Goal: Communication & Community: Answer question/provide support

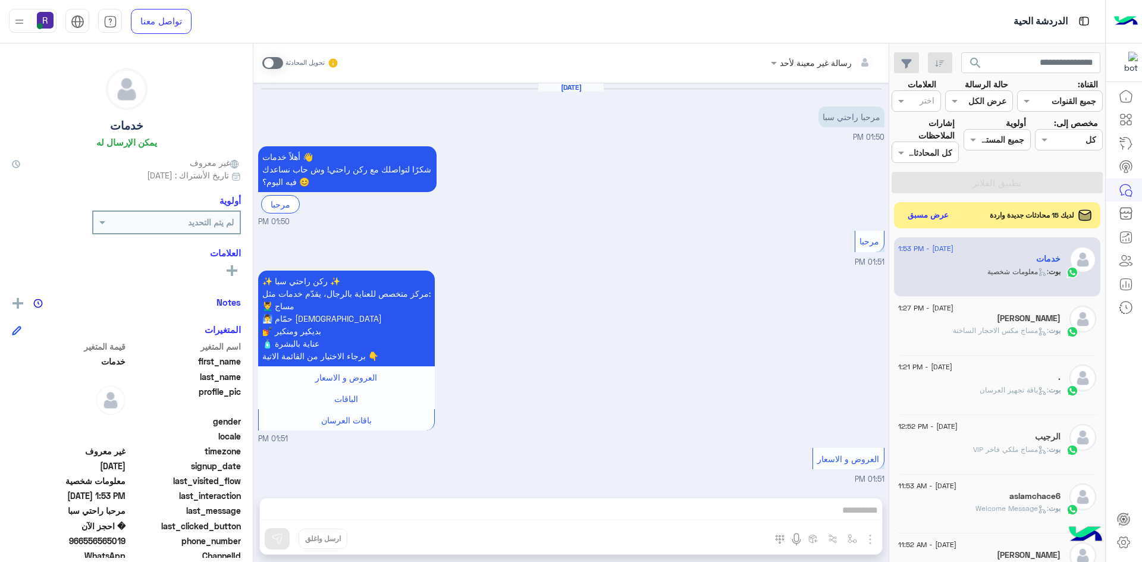
scroll to position [1388, 0]
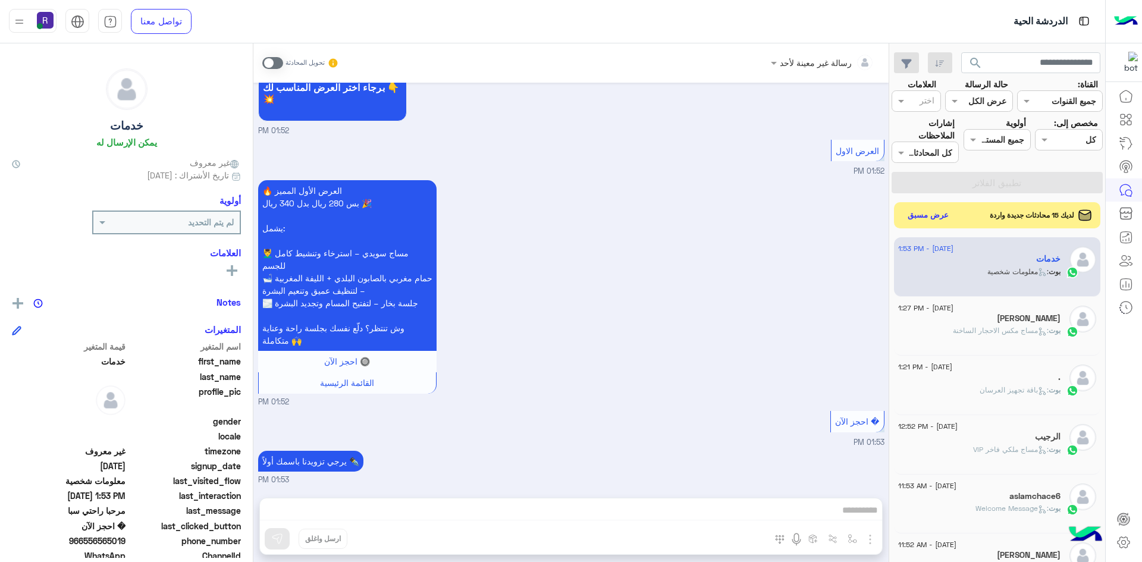
click at [933, 217] on button "عرض مسبق" at bounding box center [928, 215] width 51 height 17
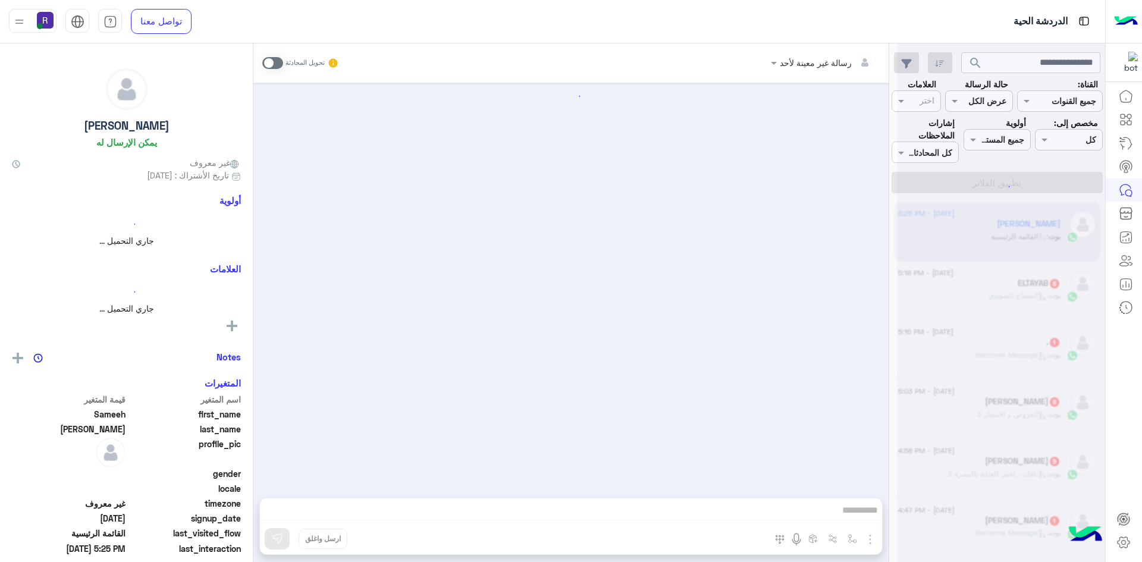
click at [989, 296] on span ": [PERSON_NAME]" at bounding box center [1019, 295] width 60 height 9
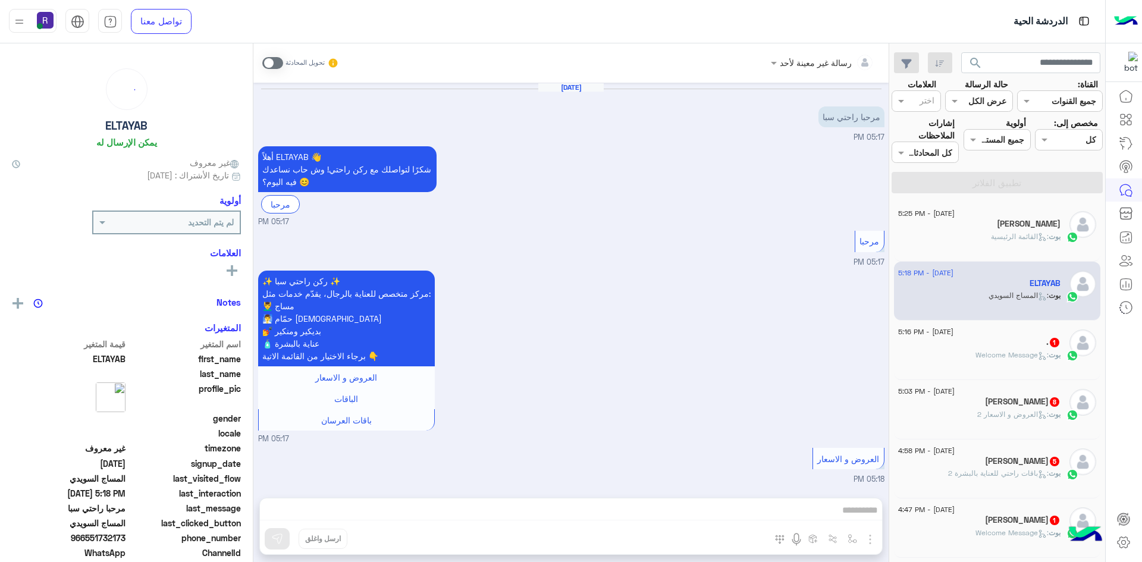
scroll to position [863, 0]
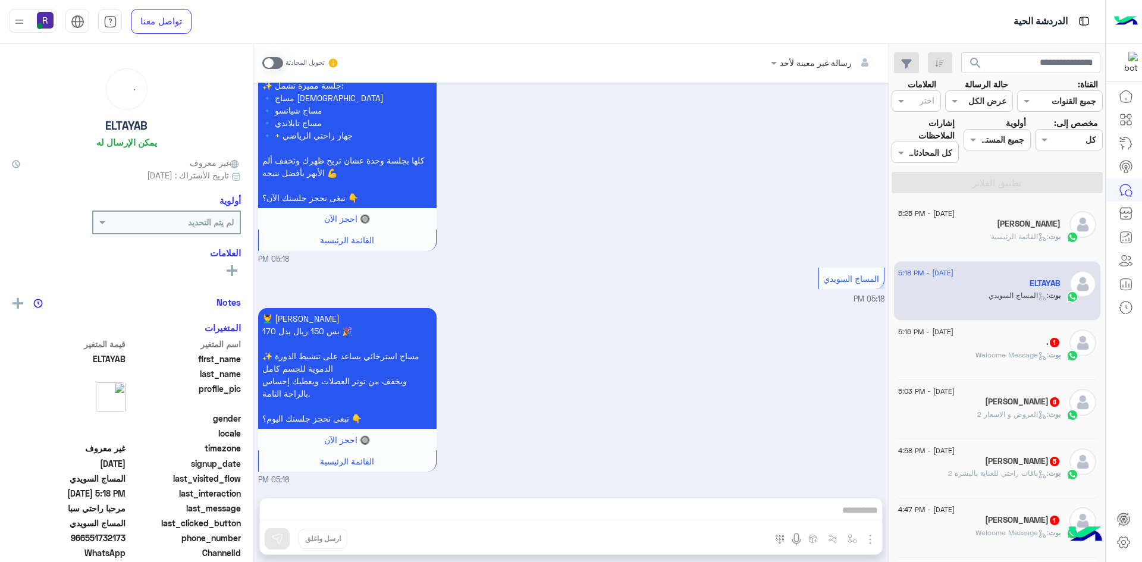
click at [984, 344] on div ". 1" at bounding box center [979, 343] width 162 height 12
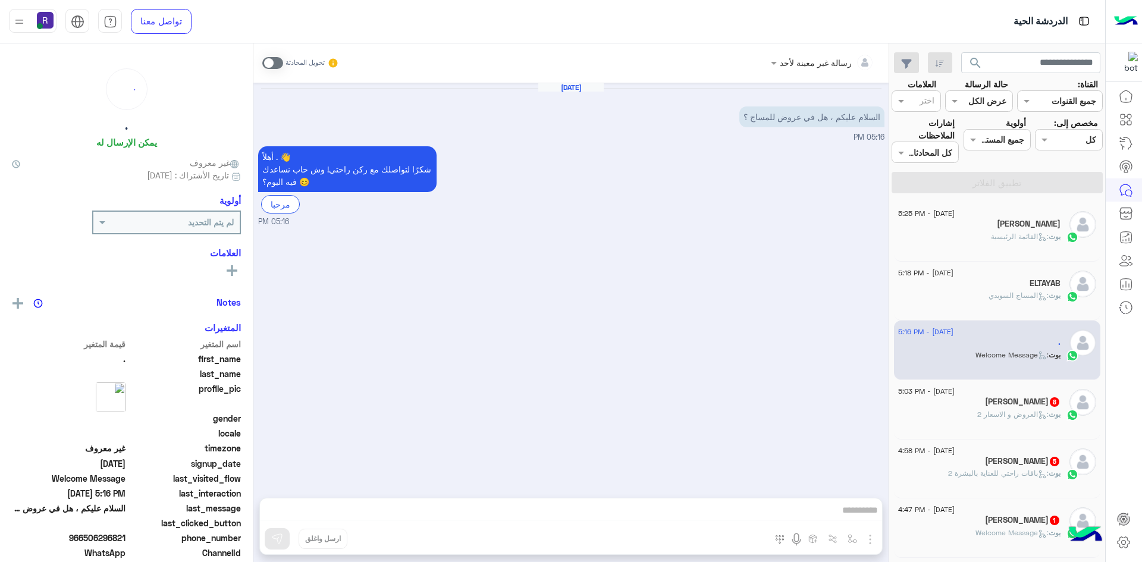
click at [977, 417] on span ": العروض و الاسعار 2" at bounding box center [1012, 414] width 71 height 9
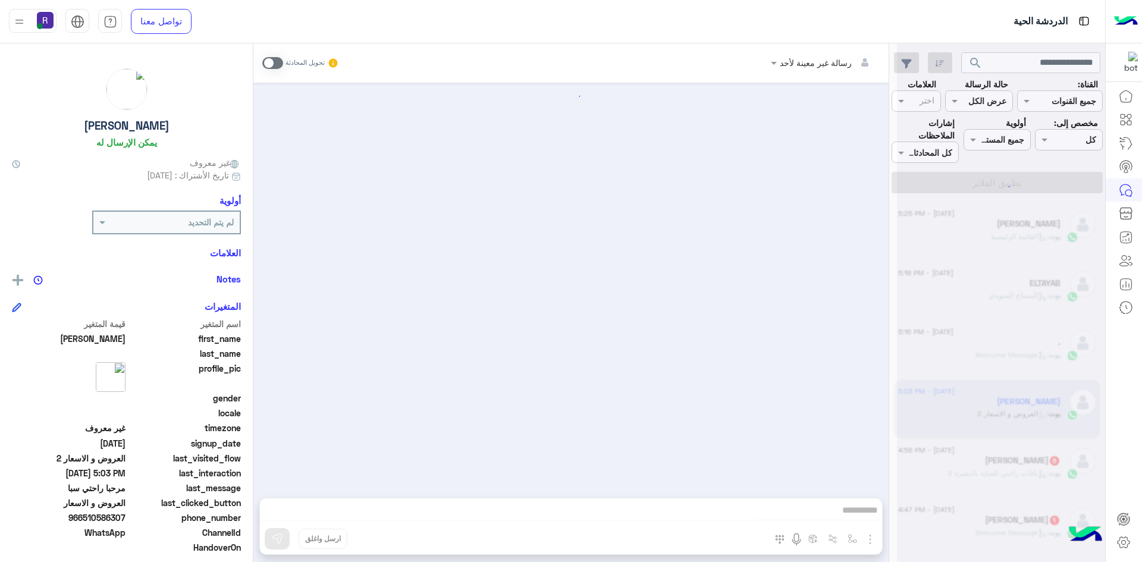
scroll to position [1353, 0]
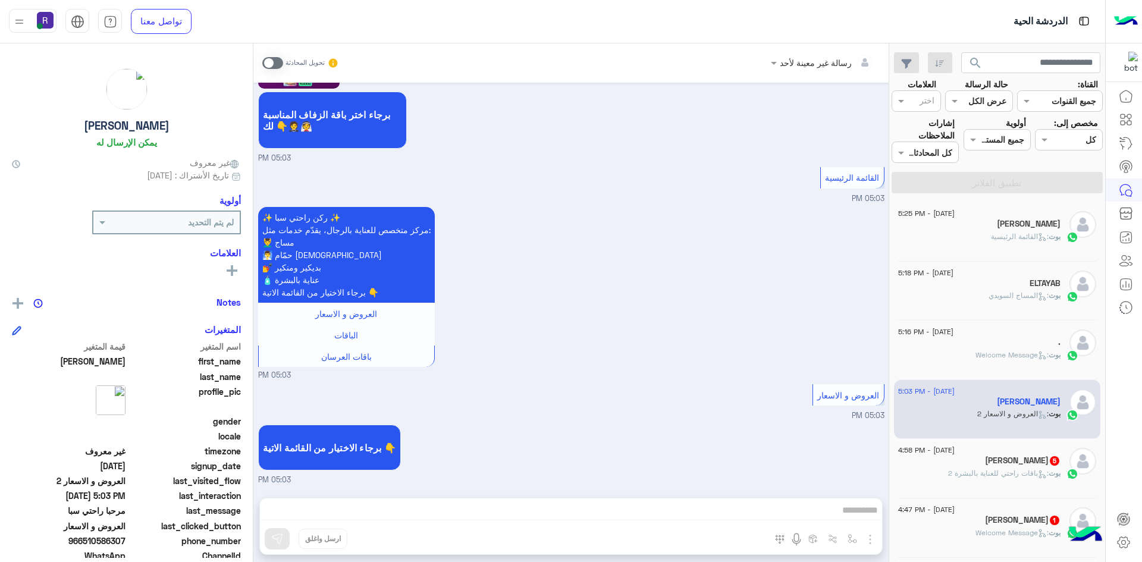
click at [976, 465] on div "[PERSON_NAME] 5" at bounding box center [979, 462] width 162 height 12
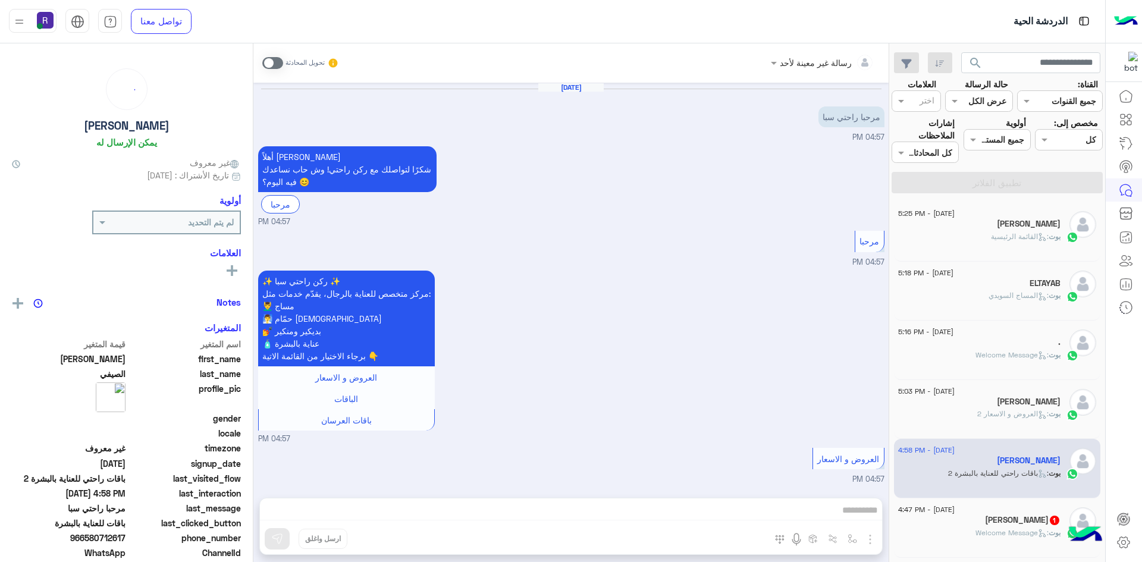
scroll to position [634, 0]
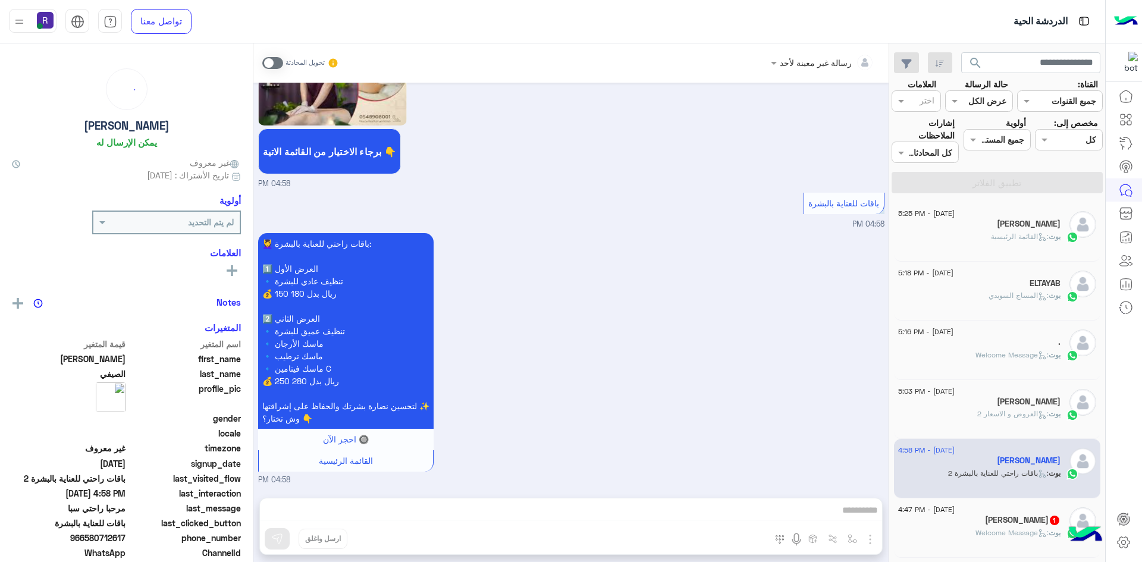
click at [1006, 531] on span ": Welcome Message" at bounding box center [1012, 532] width 73 height 9
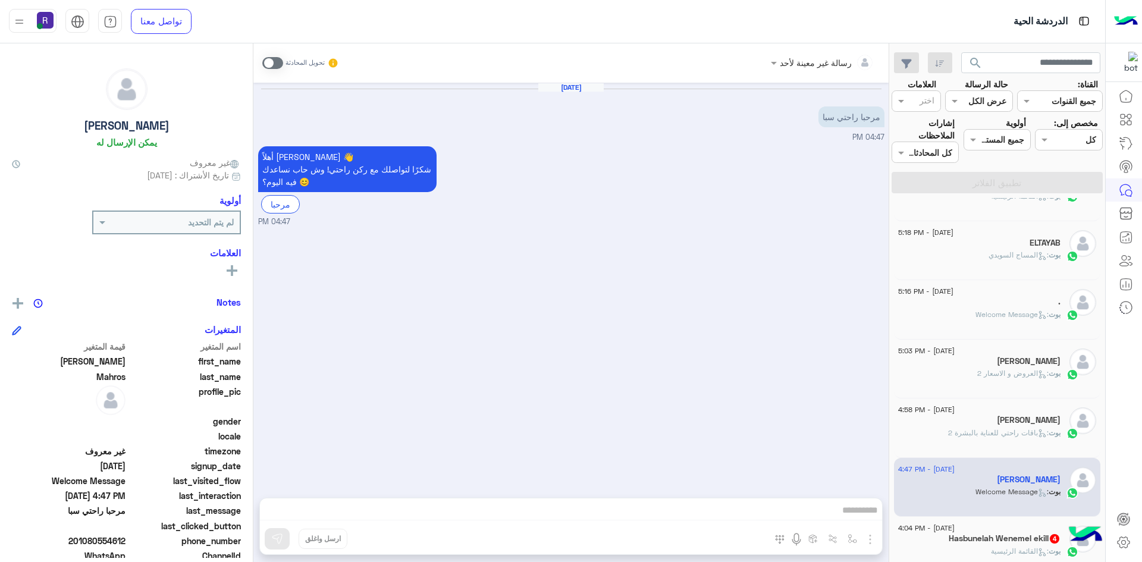
scroll to position [178, 0]
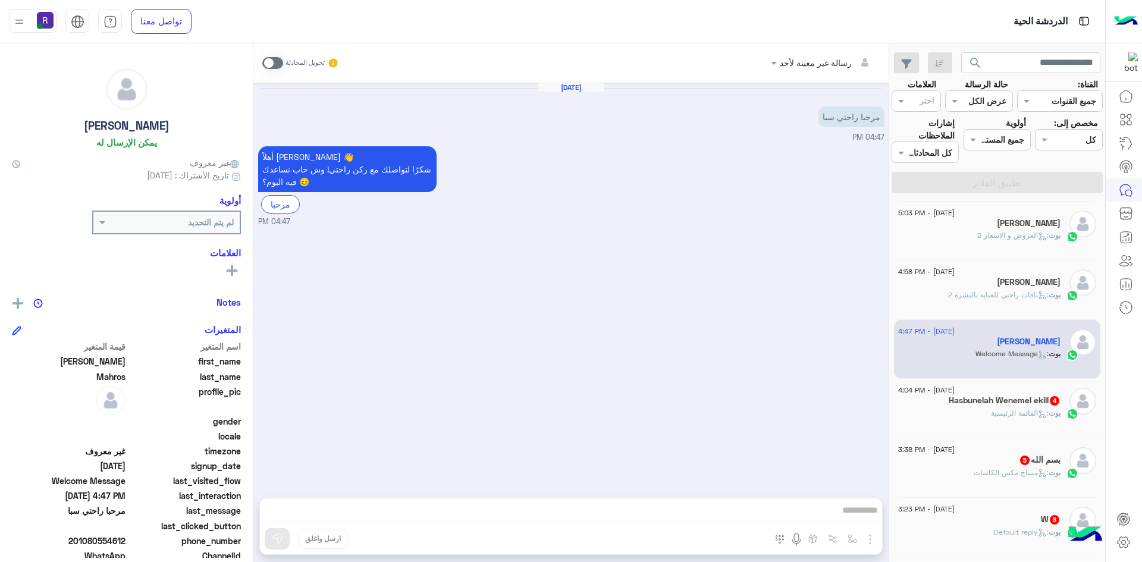
click at [996, 470] on span ": مساج مكس الكاسات" at bounding box center [1011, 472] width 75 height 9
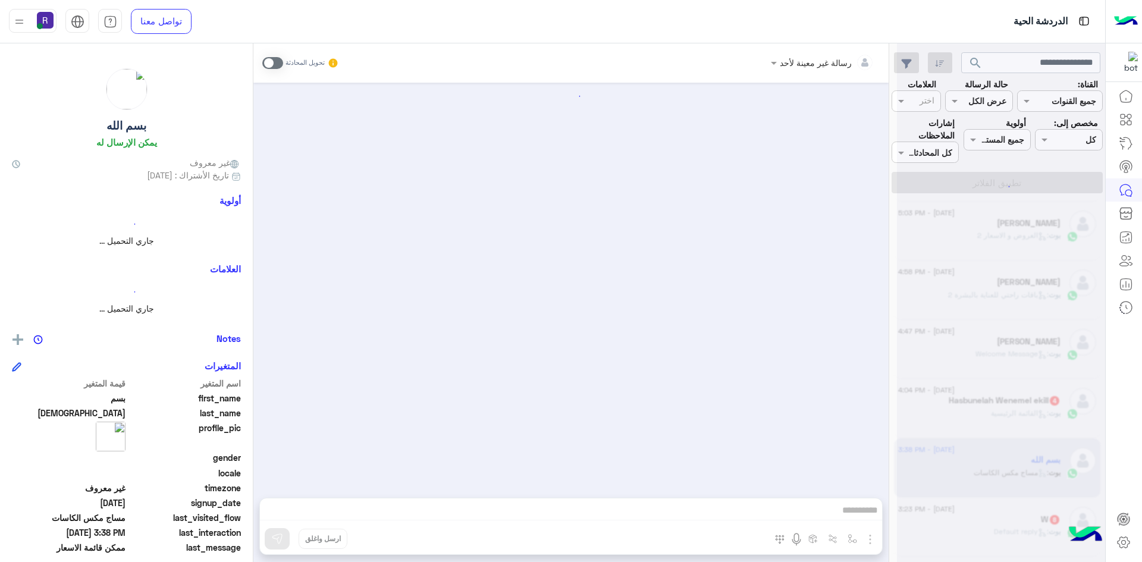
click at [1016, 522] on div at bounding box center [1001, 286] width 208 height 562
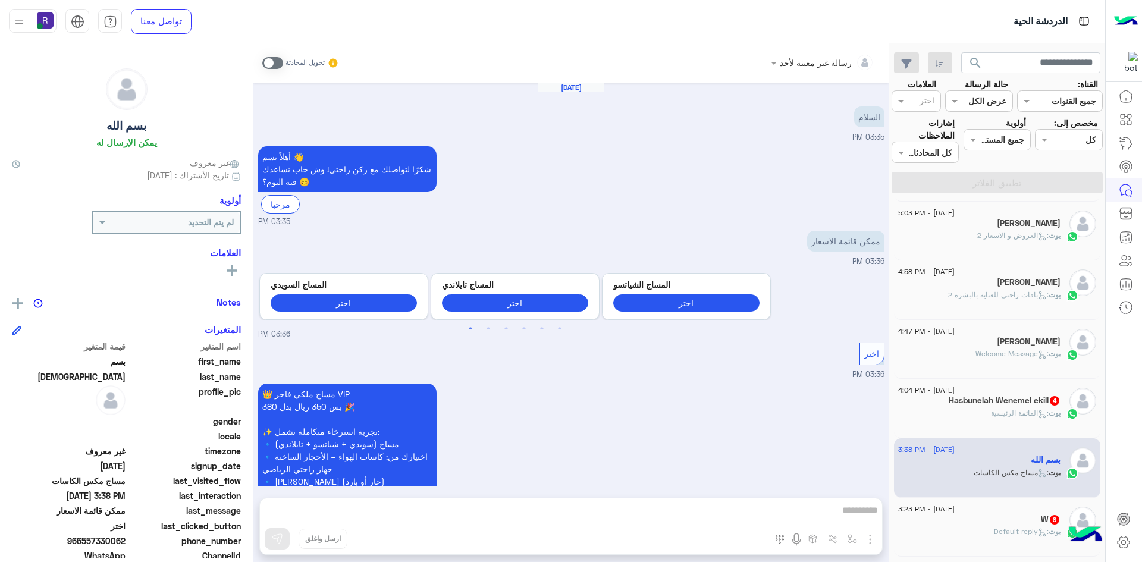
scroll to position [667, 0]
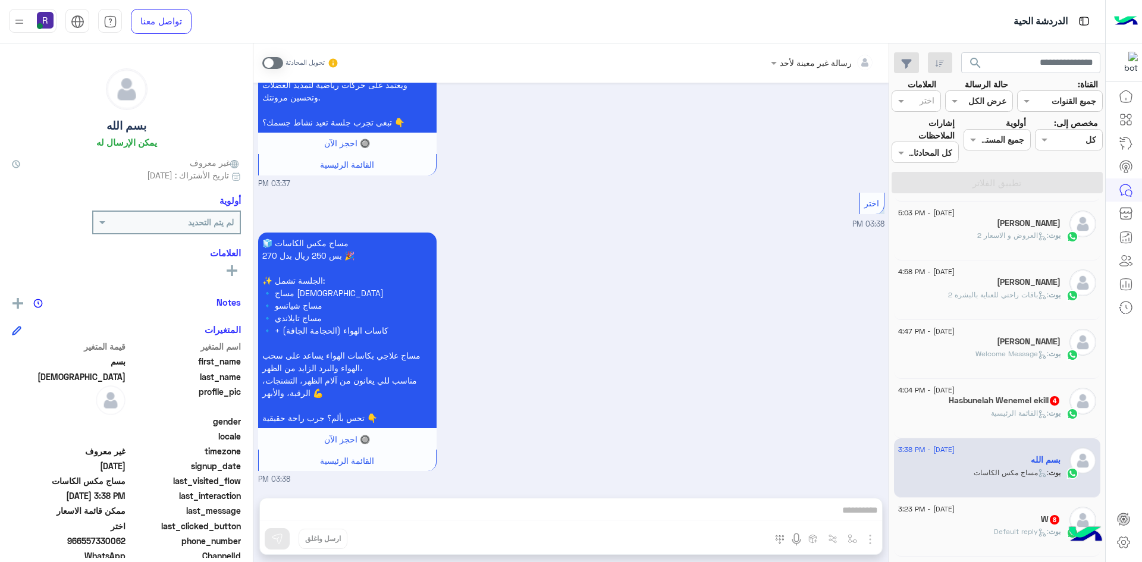
click at [1016, 522] on div "W 8" at bounding box center [979, 521] width 162 height 12
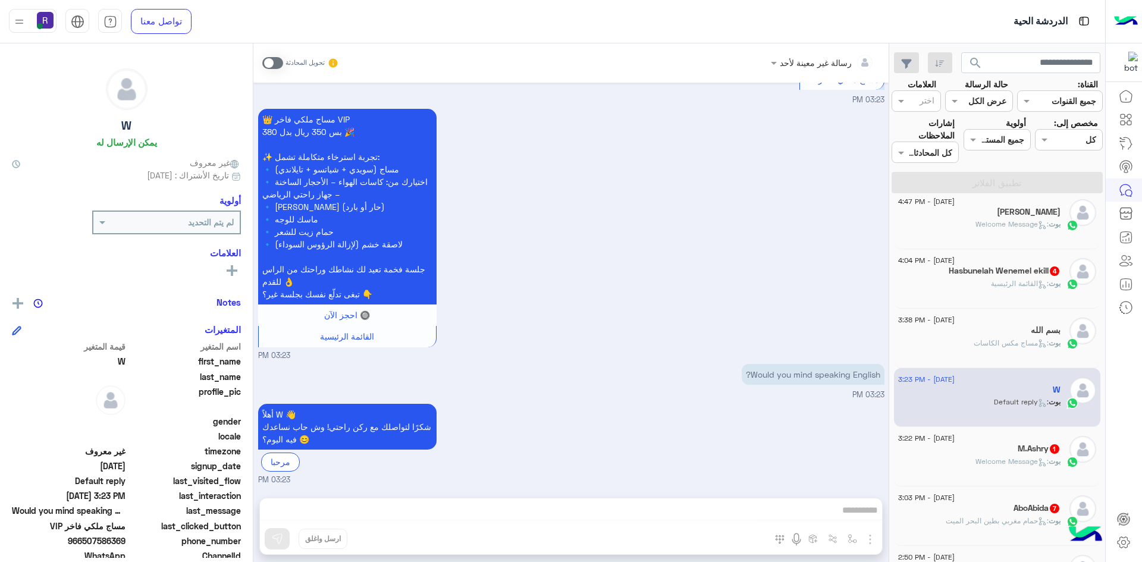
scroll to position [416, 0]
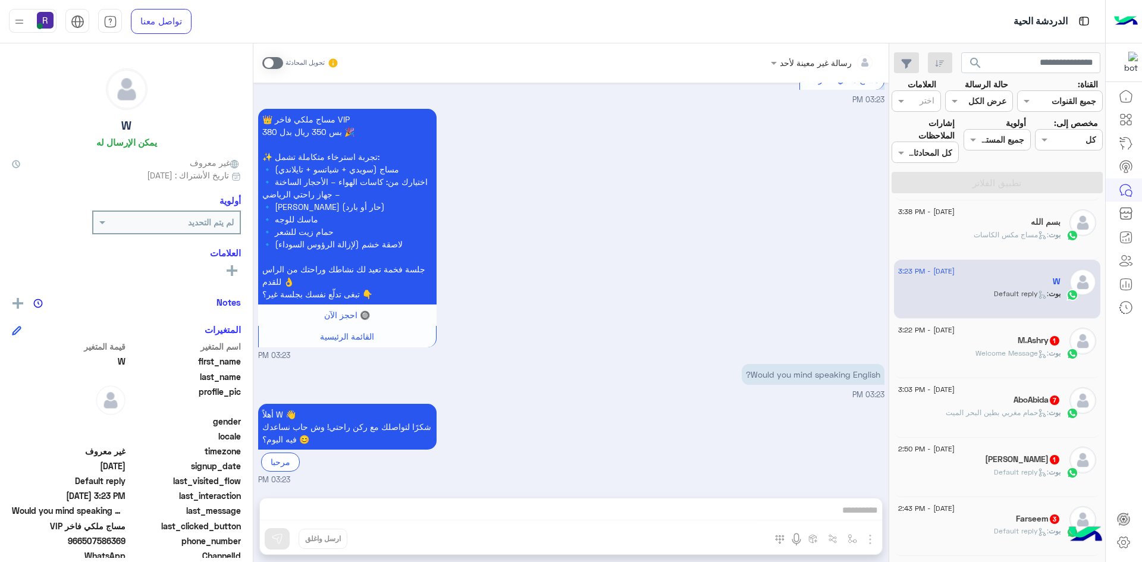
click at [1021, 358] on p "بوت : Welcome Message" at bounding box center [1018, 353] width 85 height 11
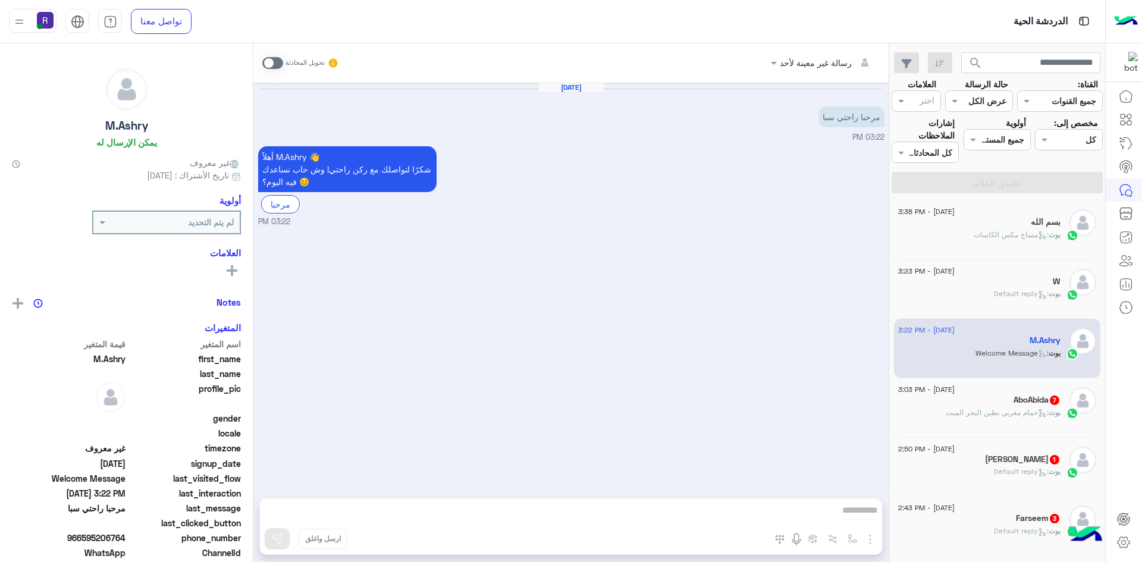
click at [1014, 403] on h5 "AboAbida 7" at bounding box center [1037, 400] width 47 height 10
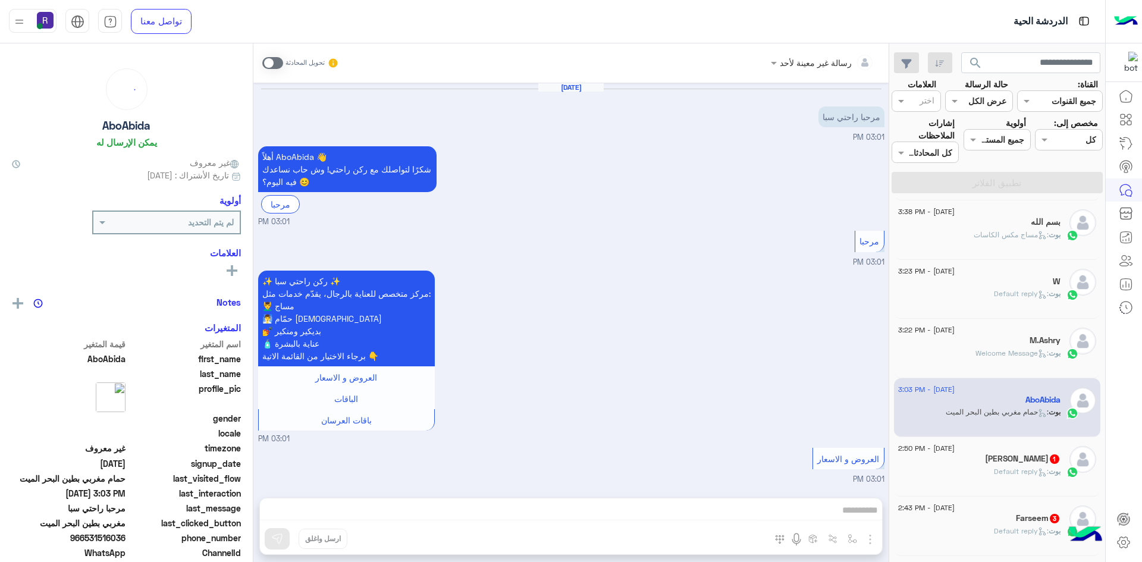
scroll to position [1131, 0]
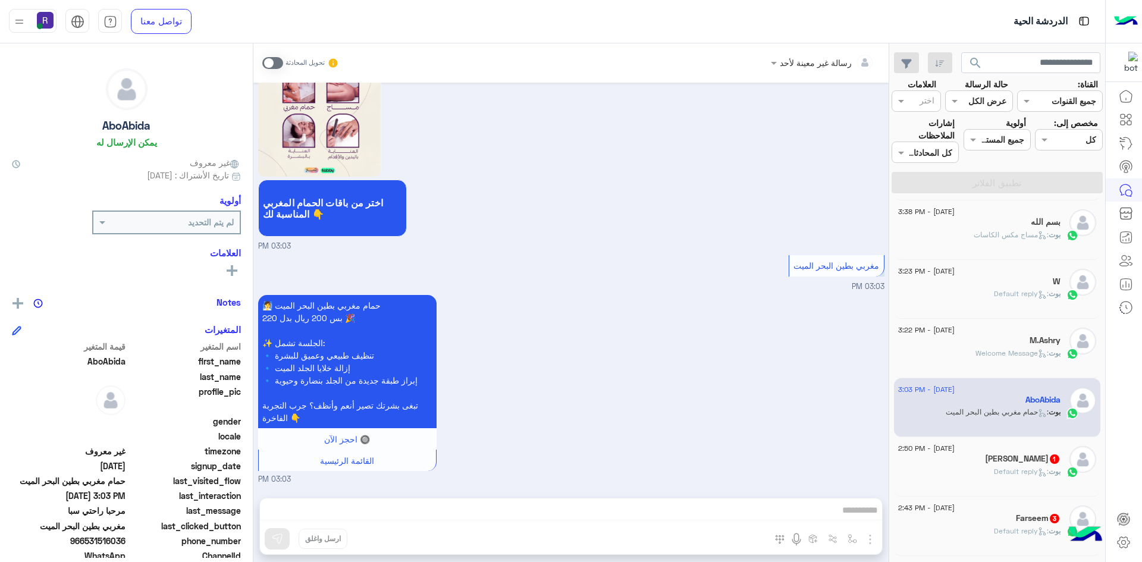
click at [1014, 453] on div "[DATE] - 2:50 PM" at bounding box center [979, 450] width 162 height 8
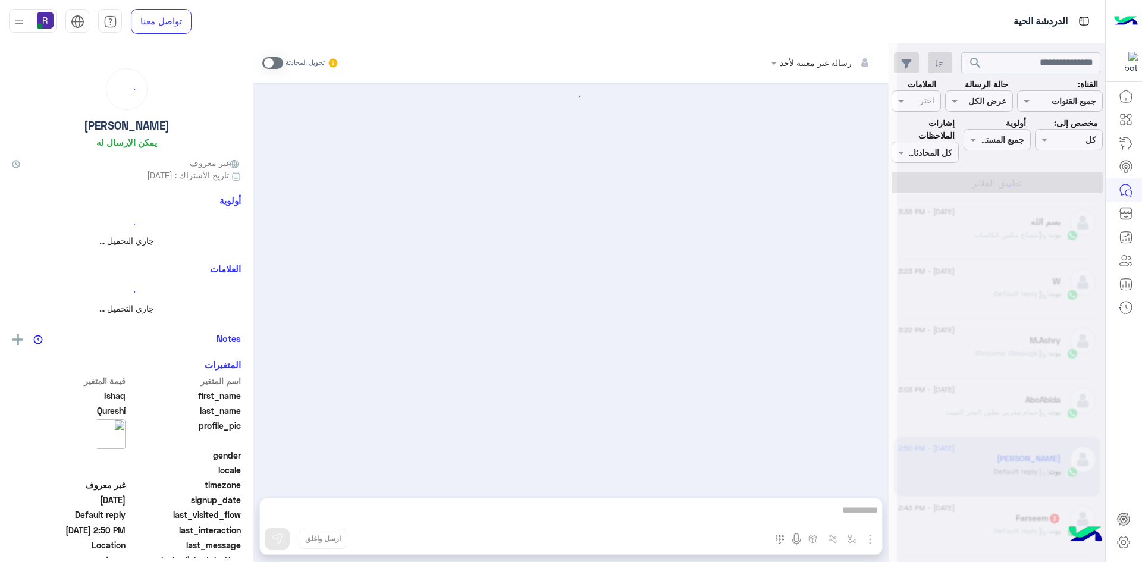
scroll to position [353, 0]
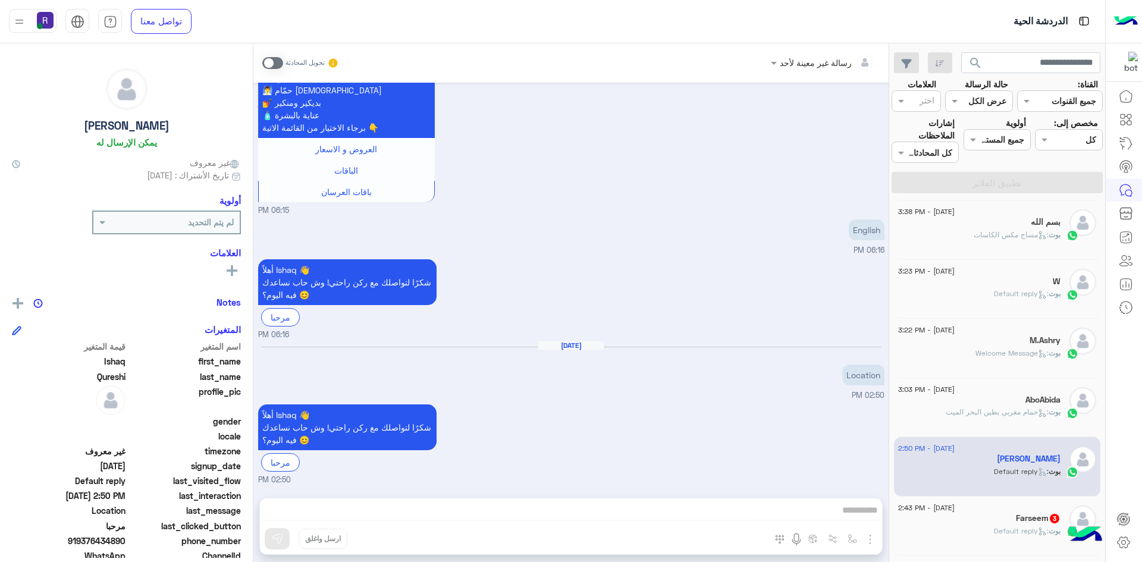
click at [1014, 526] on span "[PERSON_NAME] : Default reply" at bounding box center [1027, 530] width 67 height 9
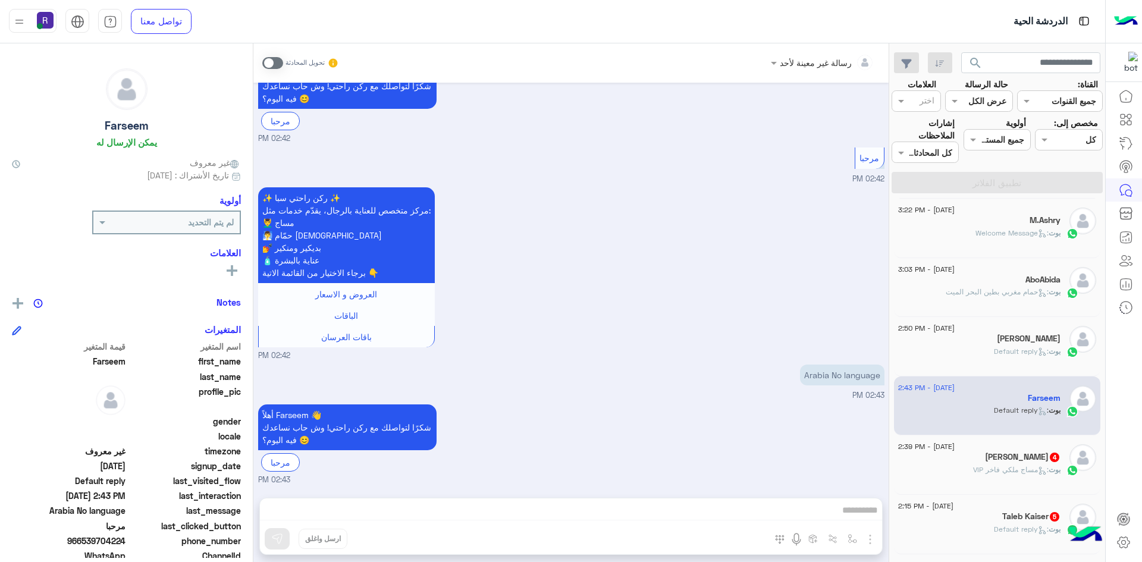
scroll to position [595, 0]
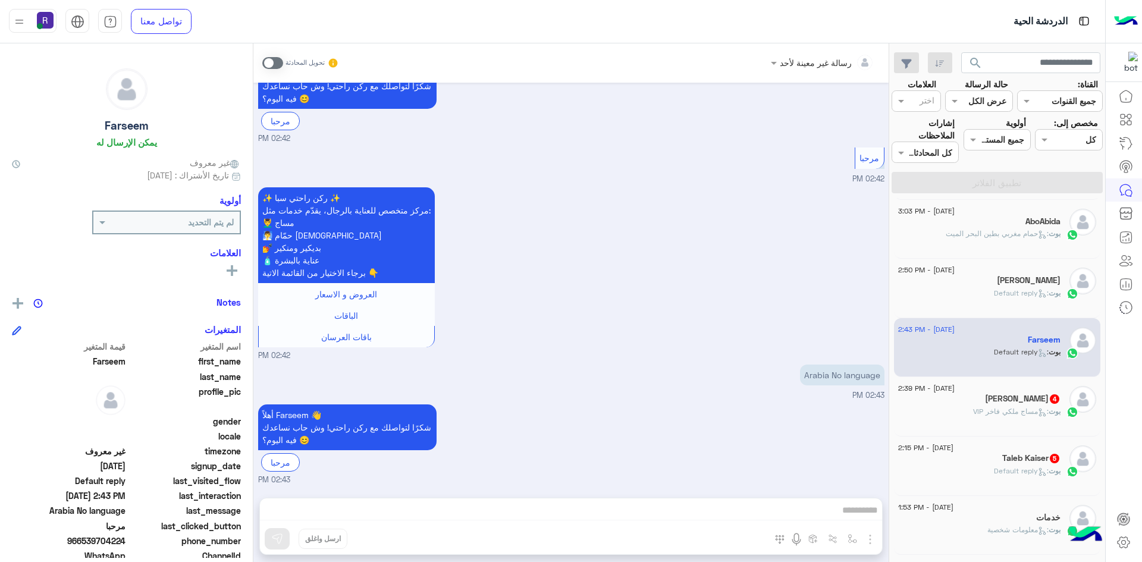
click at [1049, 403] on span "4" at bounding box center [1055, 398] width 12 height 10
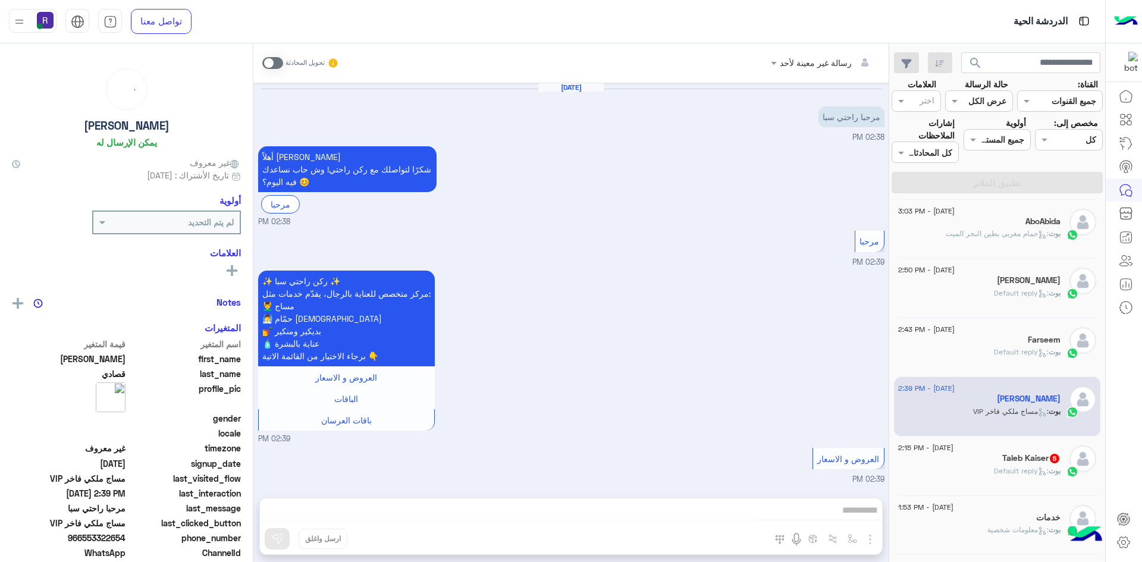
scroll to position [371, 0]
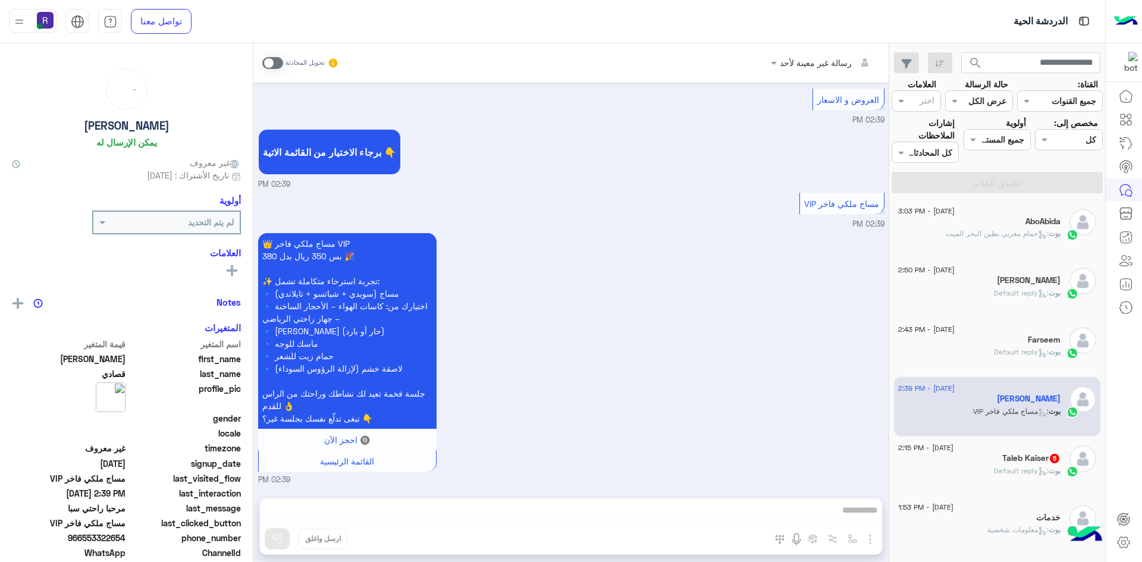
click at [996, 467] on span ": Default reply" at bounding box center [1021, 470] width 55 height 9
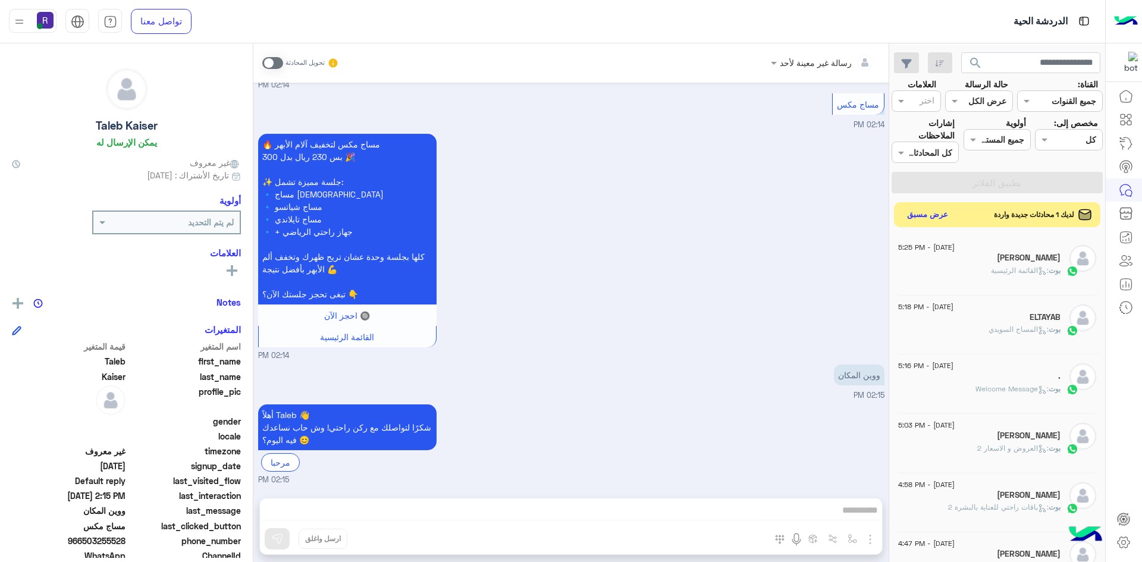
click at [943, 215] on button "عرض مسبق" at bounding box center [928, 215] width 50 height 16
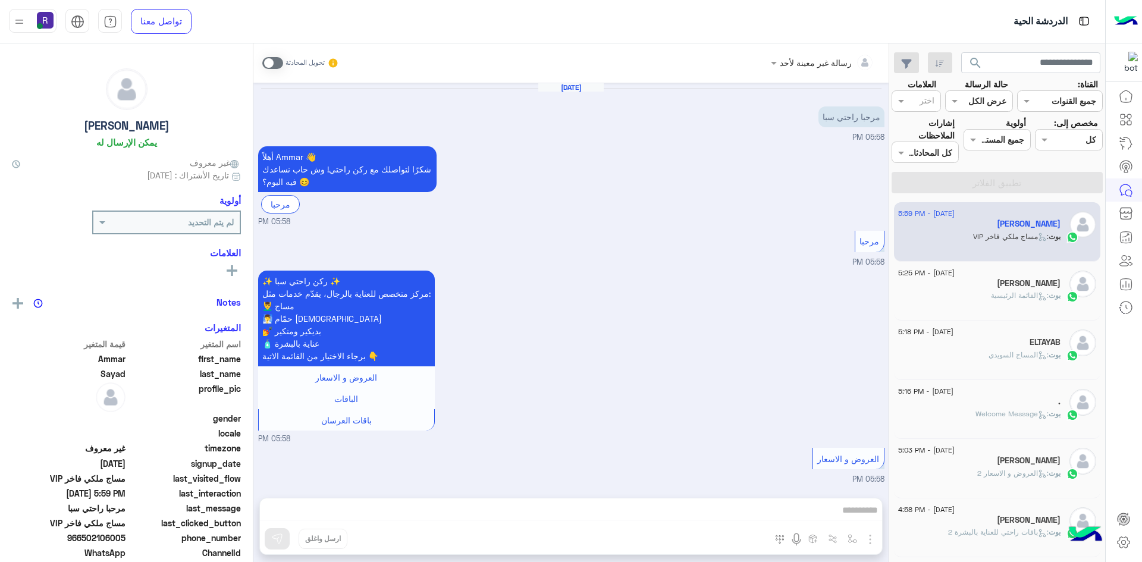
scroll to position [371, 0]
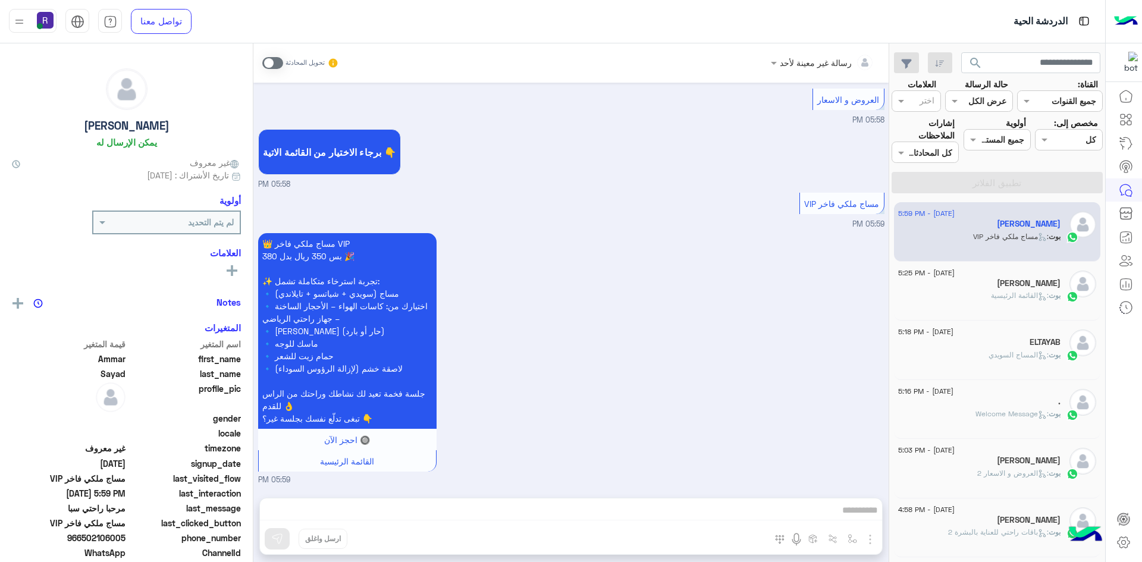
click at [369, 515] on div "رسالة غير معينة لأحد تحويل المحادثة Aug 10, 2025 مرحبا راحتي سبا 05:58 PM أهلاً…" at bounding box center [570, 304] width 635 height 523
click at [278, 58] on span at bounding box center [272, 63] width 21 height 12
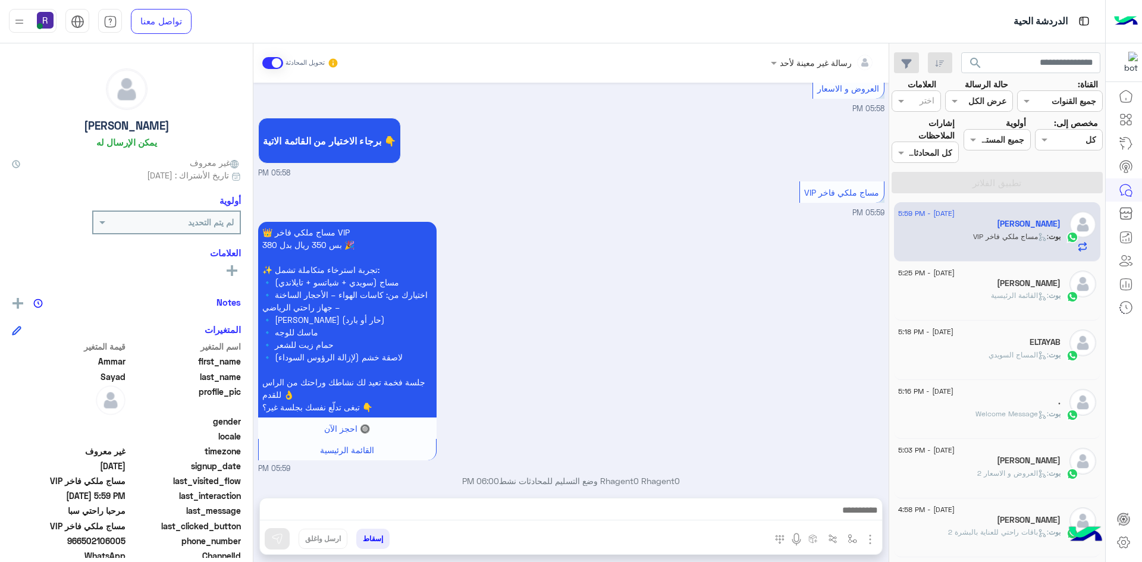
scroll to position [393, 0]
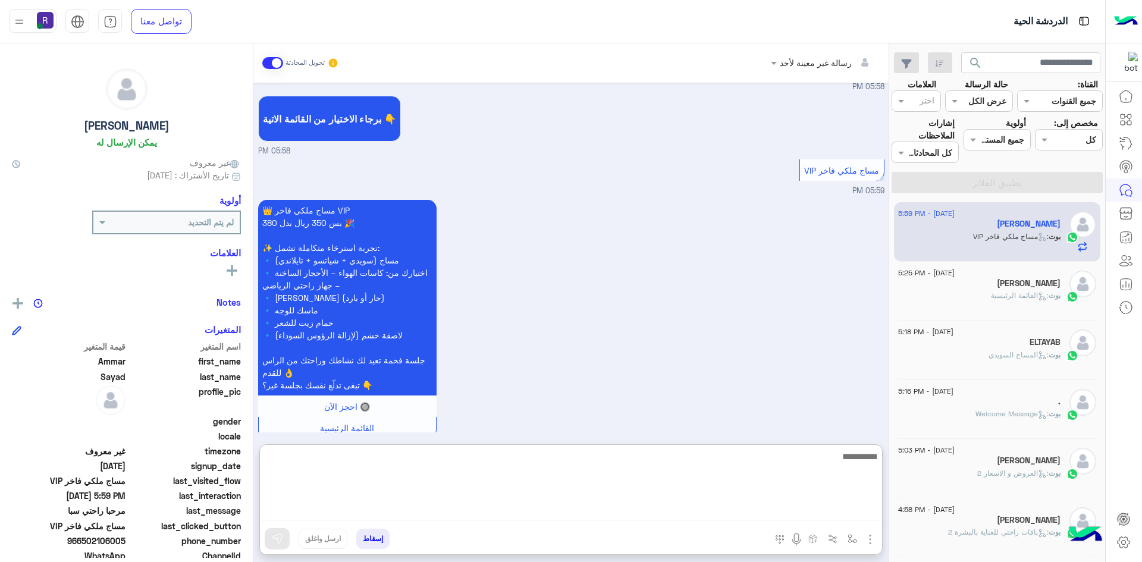
drag, startPoint x: 482, startPoint y: 511, endPoint x: 576, endPoint y: 493, distance: 96.3
click at [576, 493] on textarea at bounding box center [571, 484] width 622 height 71
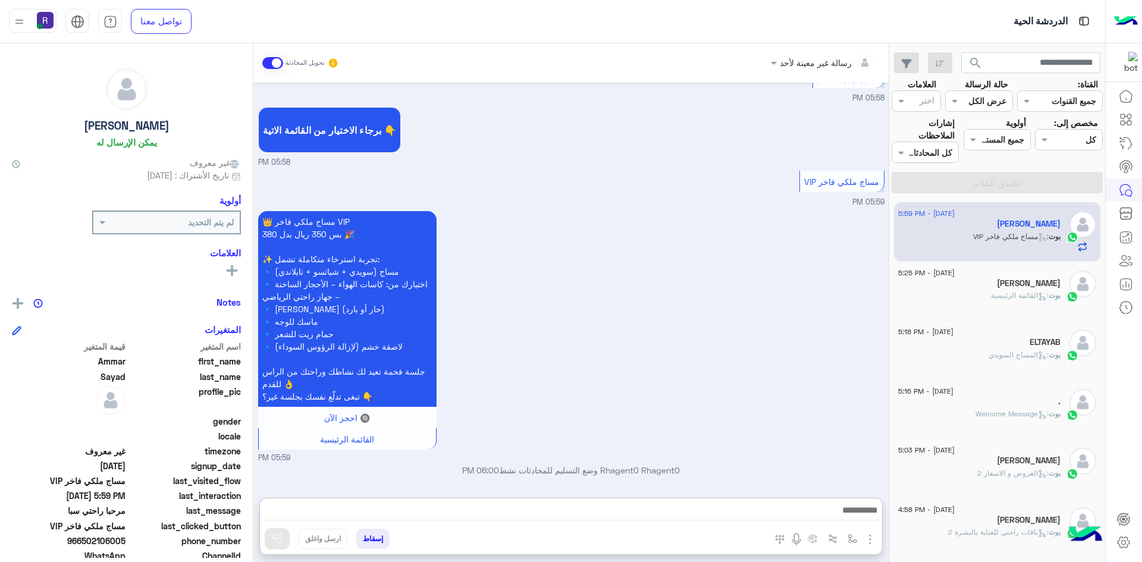
drag, startPoint x: 515, startPoint y: 506, endPoint x: 562, endPoint y: 428, distance: 91.0
click at [579, 385] on div "👑 مساج ملكي فاخر VIP بس 350 ريال بدل 380 🎉 ✨ تجربة استرخاء متكاملة تشمل: 🔹 مساج…" at bounding box center [571, 336] width 626 height 256
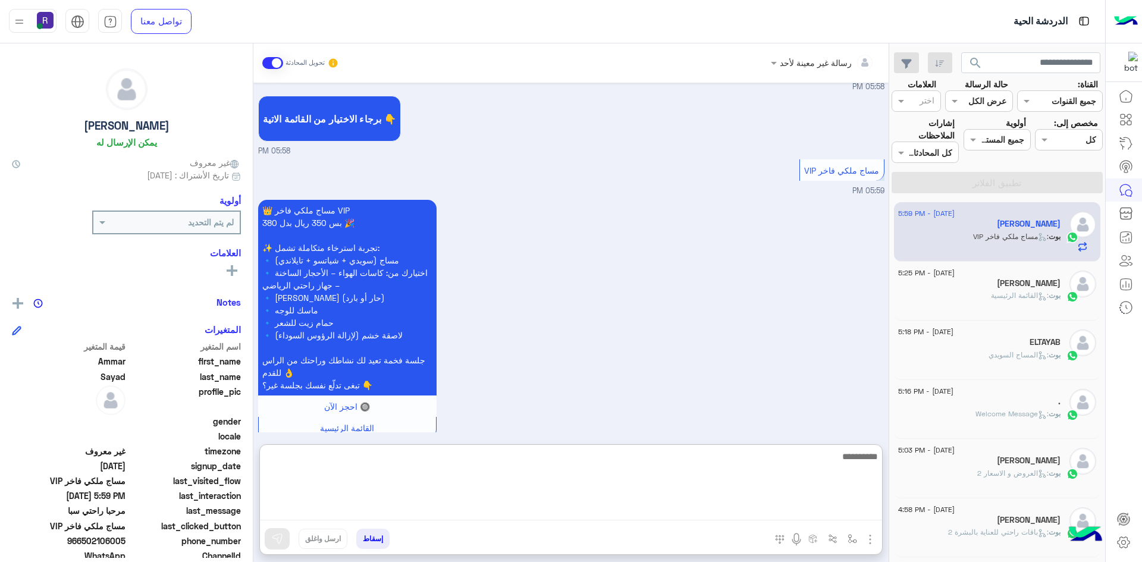
click at [540, 516] on textarea at bounding box center [571, 484] width 622 height 71
type textarea "**********"
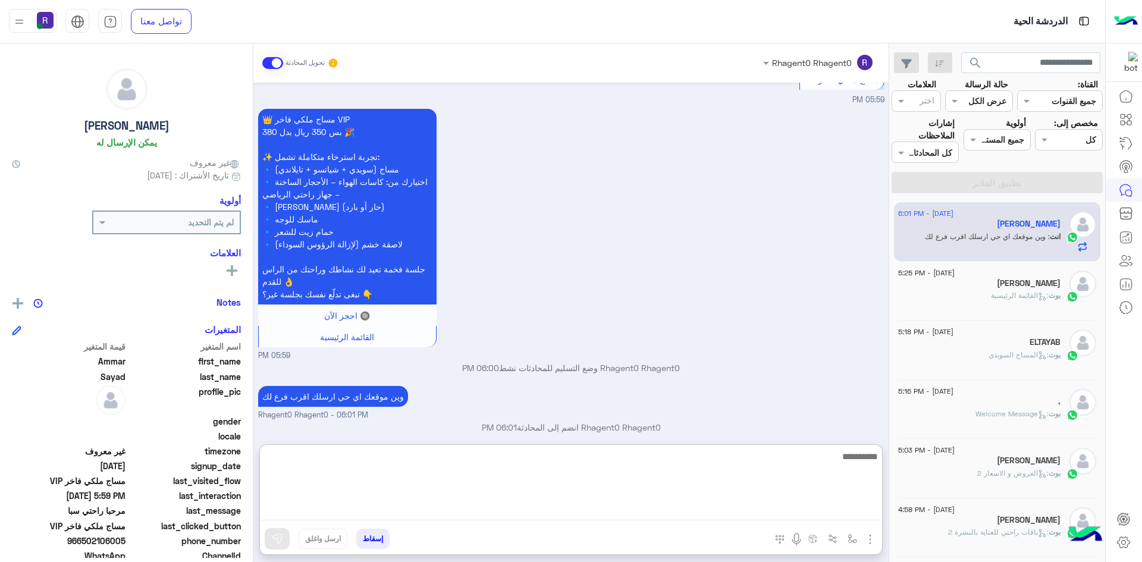
scroll to position [506, 0]
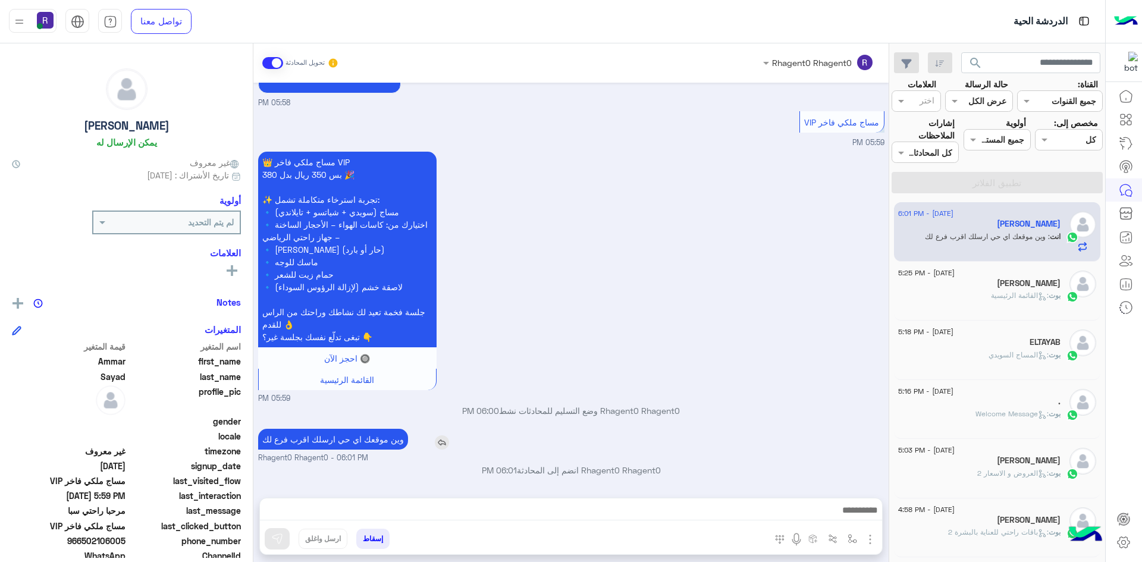
click at [369, 429] on p "وين موقعك اي حي ارسلك اقرب فرع لك" at bounding box center [333, 439] width 150 height 21
click at [369, 385] on div "Aug 10, 2025 مرحبا راحتي سبا 05:58 PM أهلاً Ammar 👋 شكرًا لتواصلك مع ركن راحتي!…" at bounding box center [570, 284] width 635 height 403
click at [372, 438] on p "وين موقعك اي حي ارسلك اقرب فرع لك" at bounding box center [333, 439] width 150 height 21
click at [371, 440] on p "وين موقعك اي حي ارسلك اقرب فرع لك" at bounding box center [333, 439] width 150 height 21
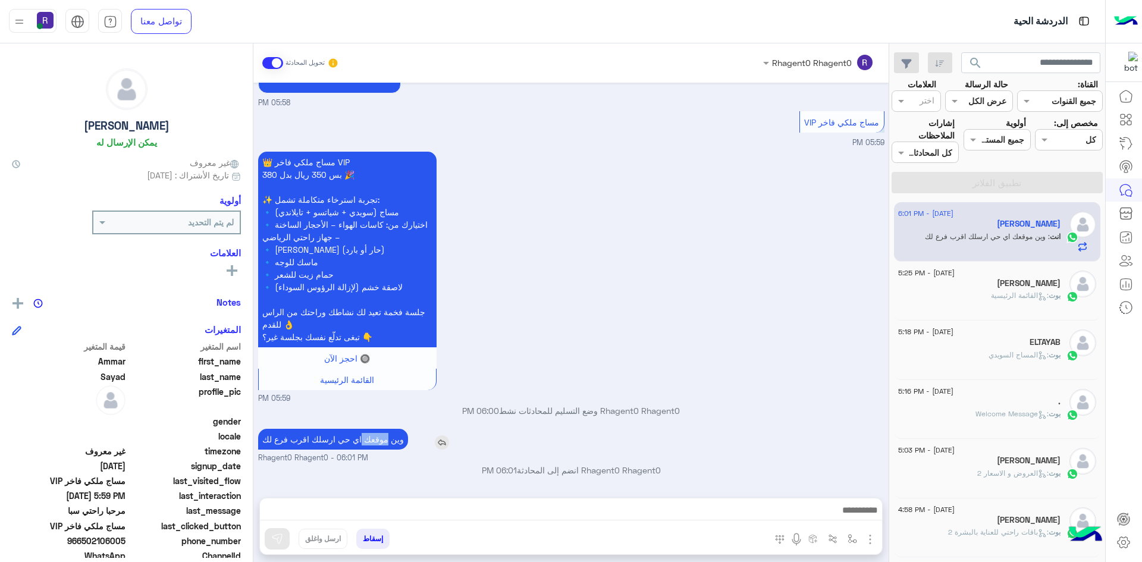
click at [371, 440] on p "وين موقعك اي حي ارسلك اقرب فرع لك" at bounding box center [333, 439] width 150 height 21
copy app-msgs-text
click at [1020, 297] on span ": القائمة الرئيسية" at bounding box center [1020, 295] width 58 height 9
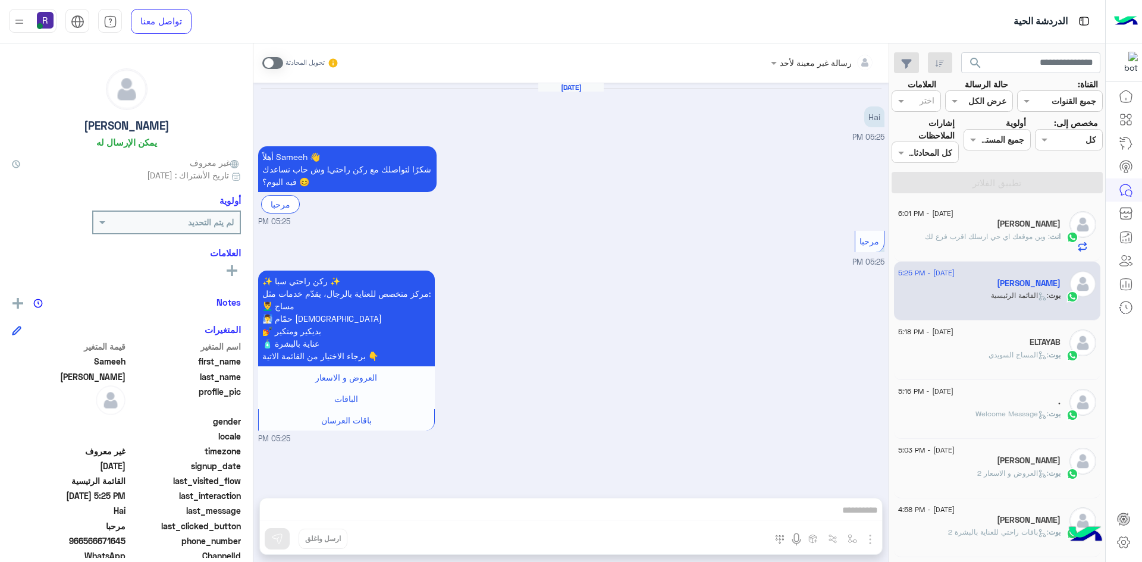
click at [274, 58] on span at bounding box center [272, 63] width 21 height 12
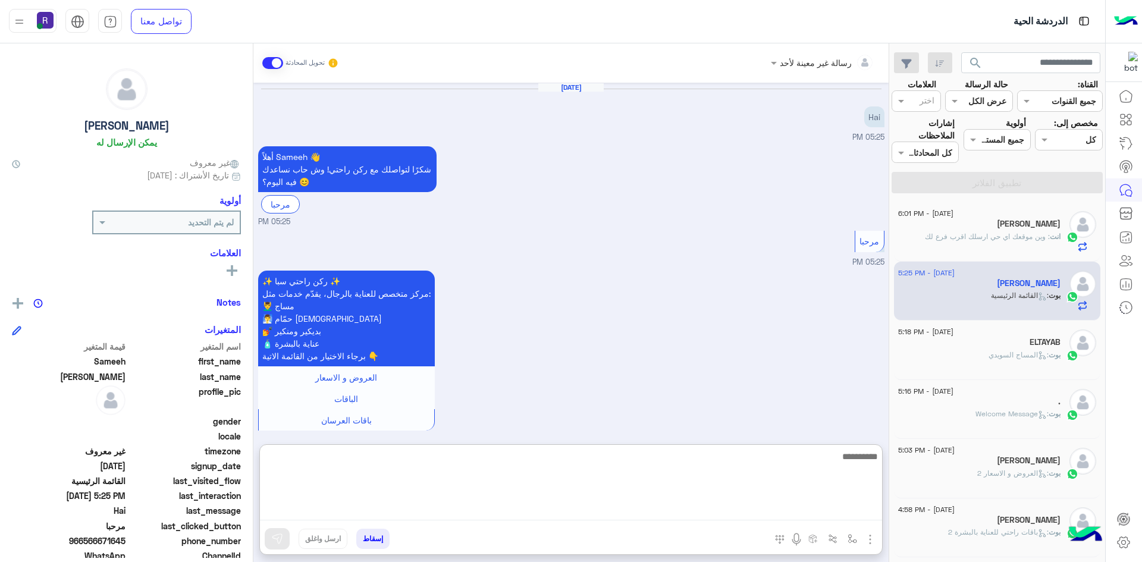
paste textarea "**********"
type textarea "**********"
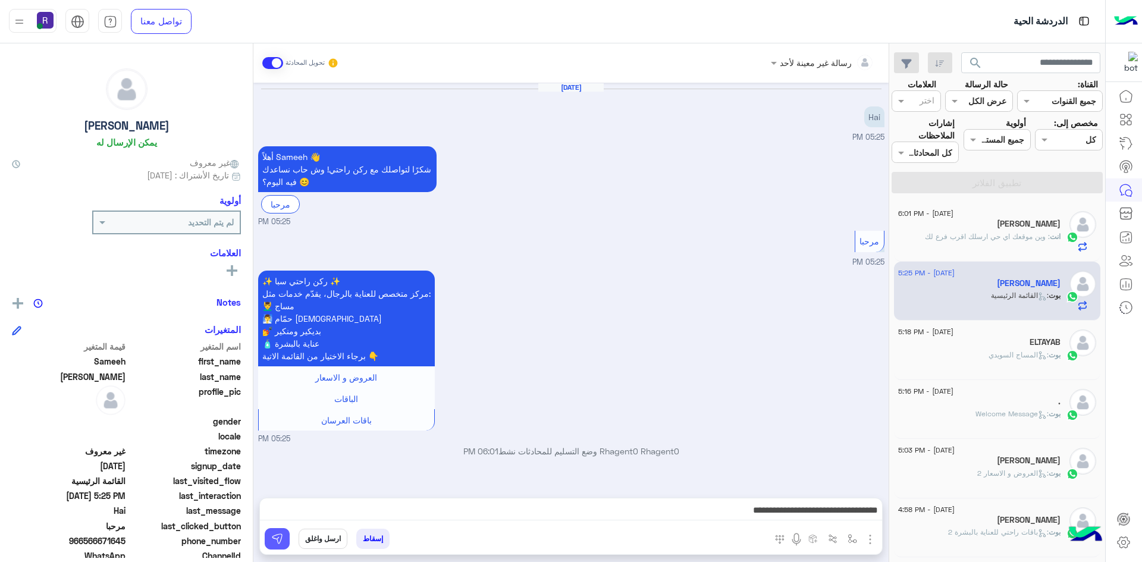
click at [271, 544] on img at bounding box center [277, 539] width 12 height 12
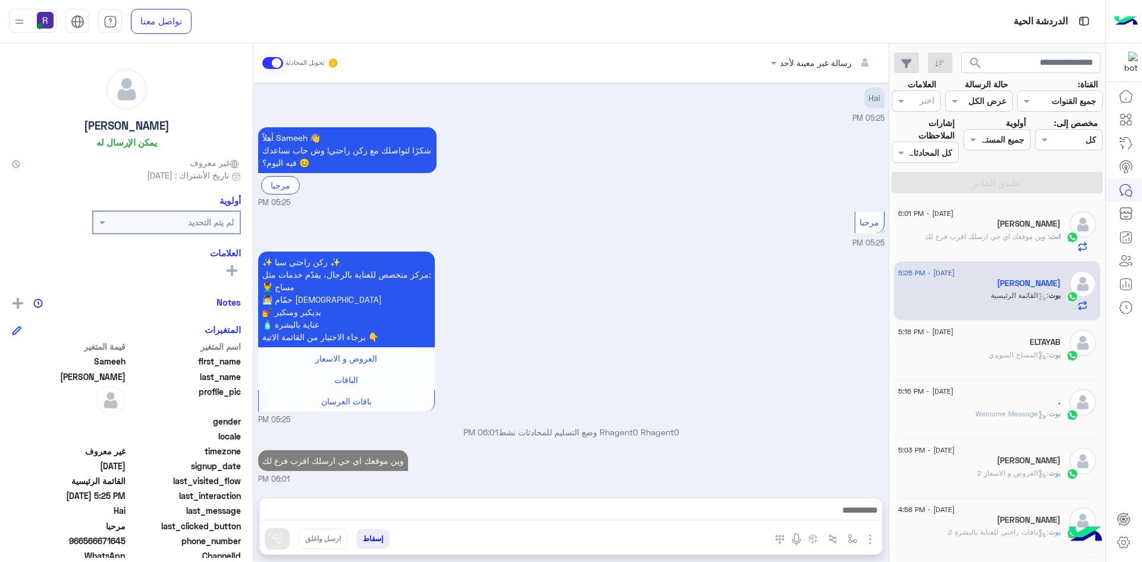
click at [1031, 337] on div "[DATE] - 5:18 PM" at bounding box center [979, 334] width 162 height 8
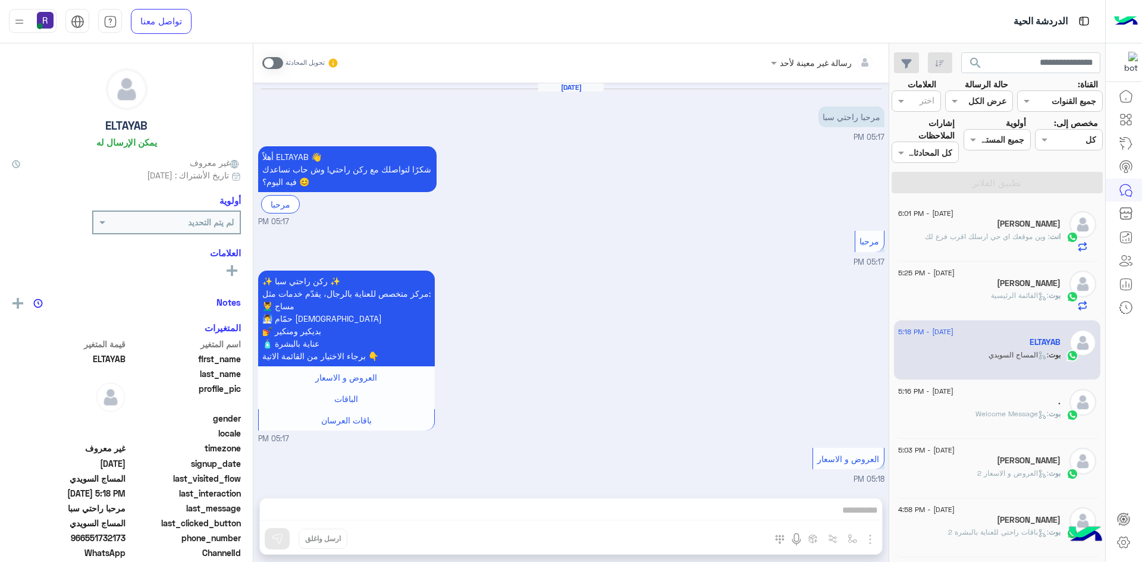
scroll to position [863, 0]
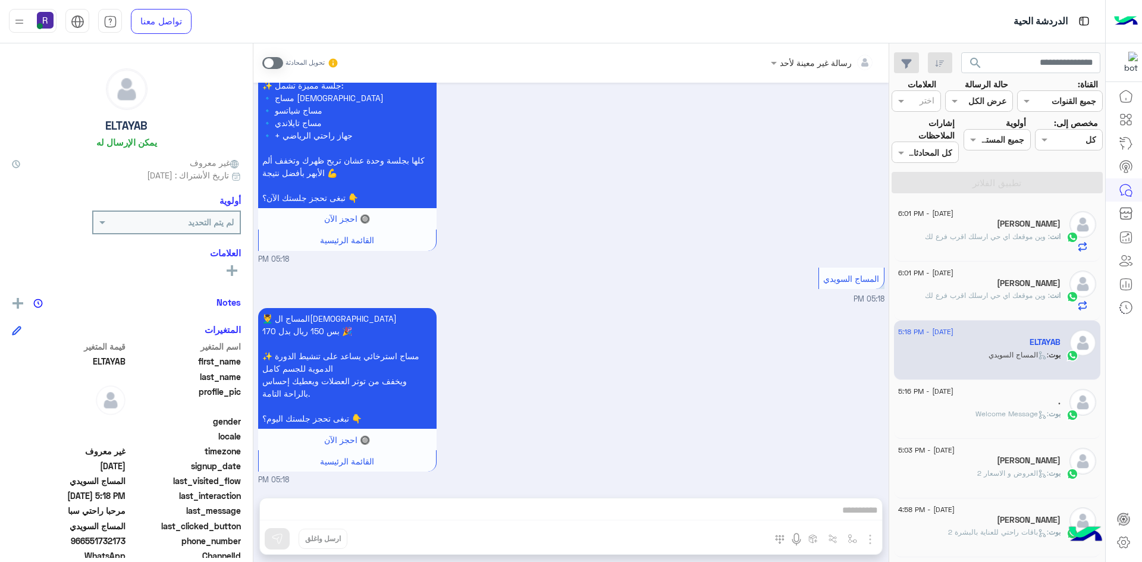
click at [278, 61] on span at bounding box center [272, 63] width 21 height 12
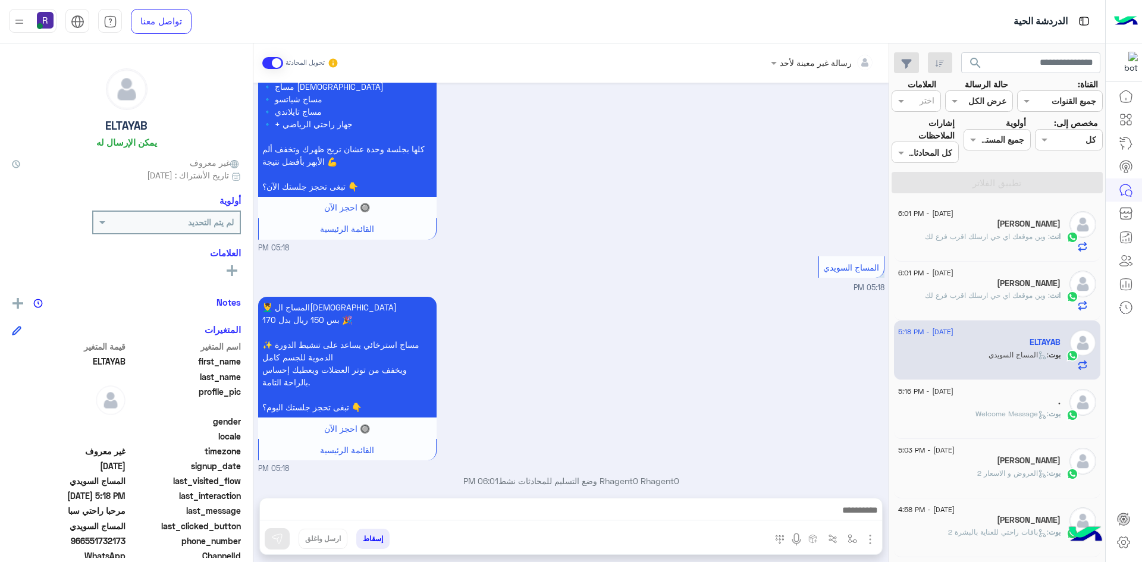
scroll to position [885, 0]
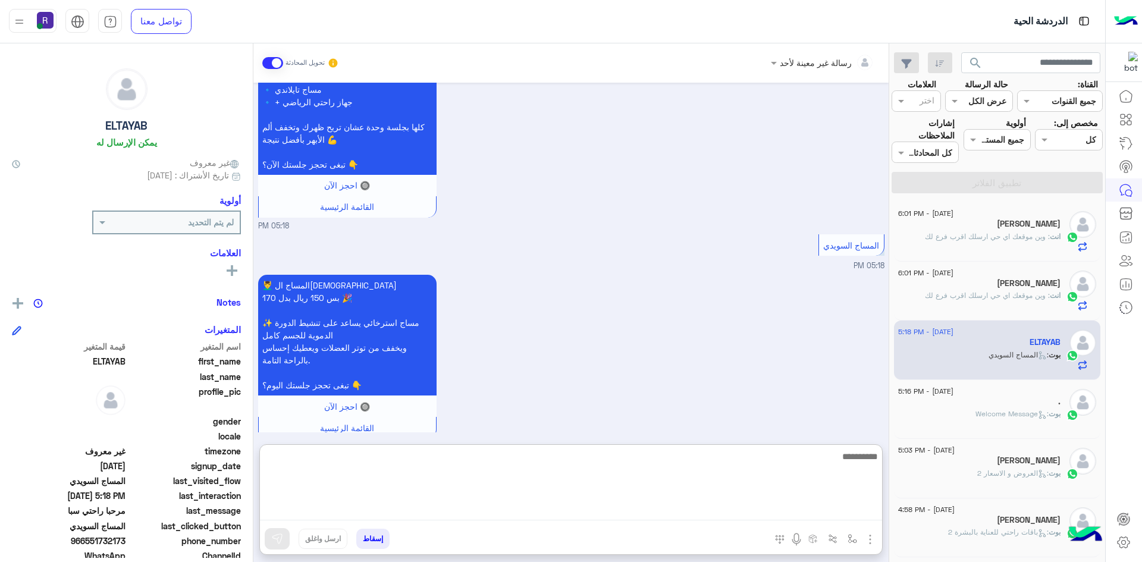
paste textarea "**********"
type textarea "**********"
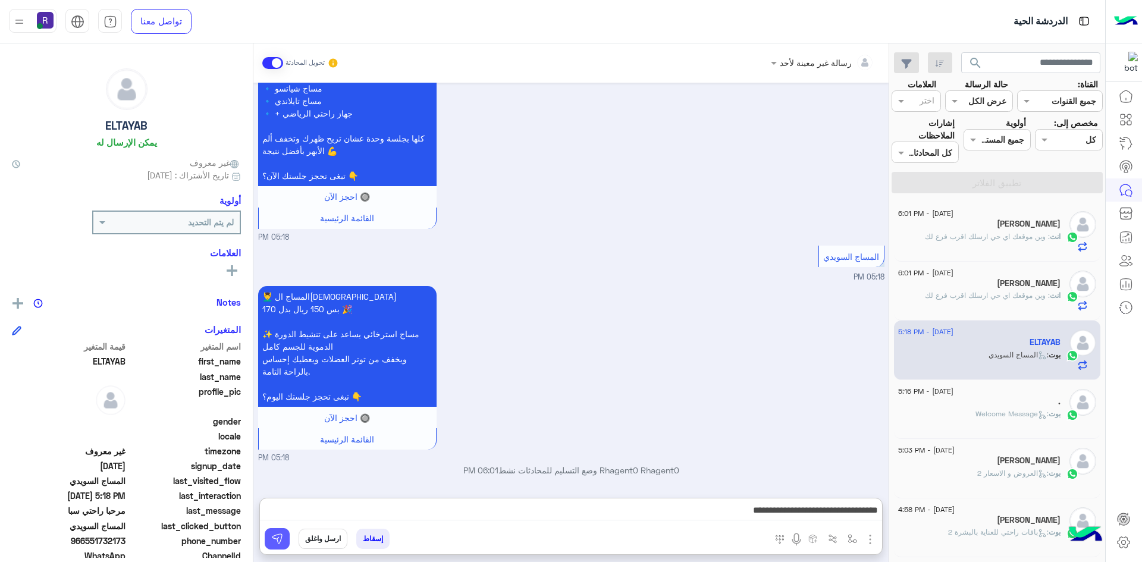
click at [284, 539] on button at bounding box center [277, 538] width 25 height 21
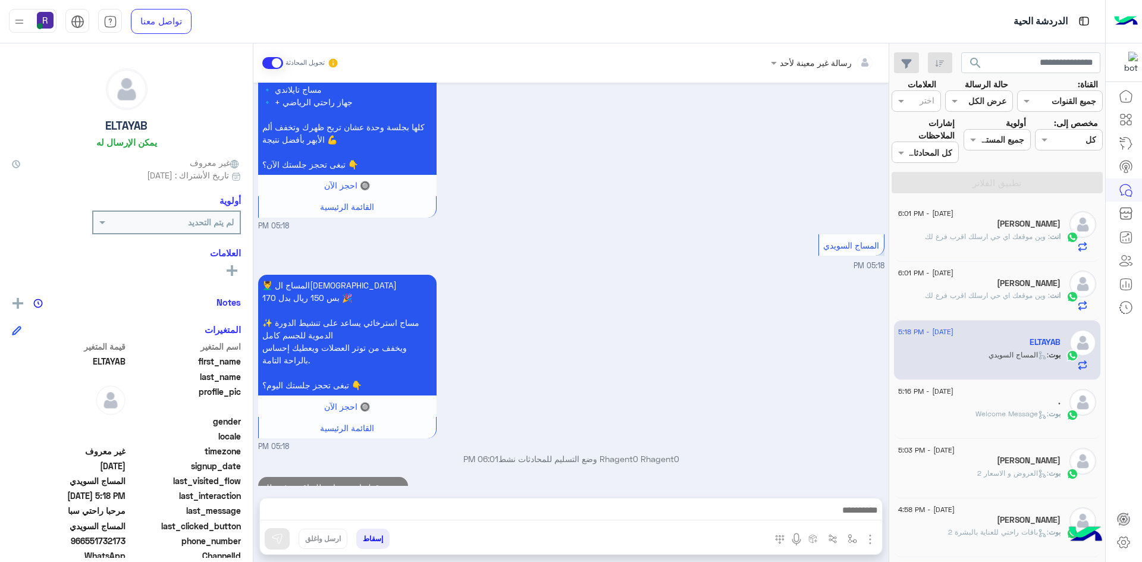
scroll to position [922, 0]
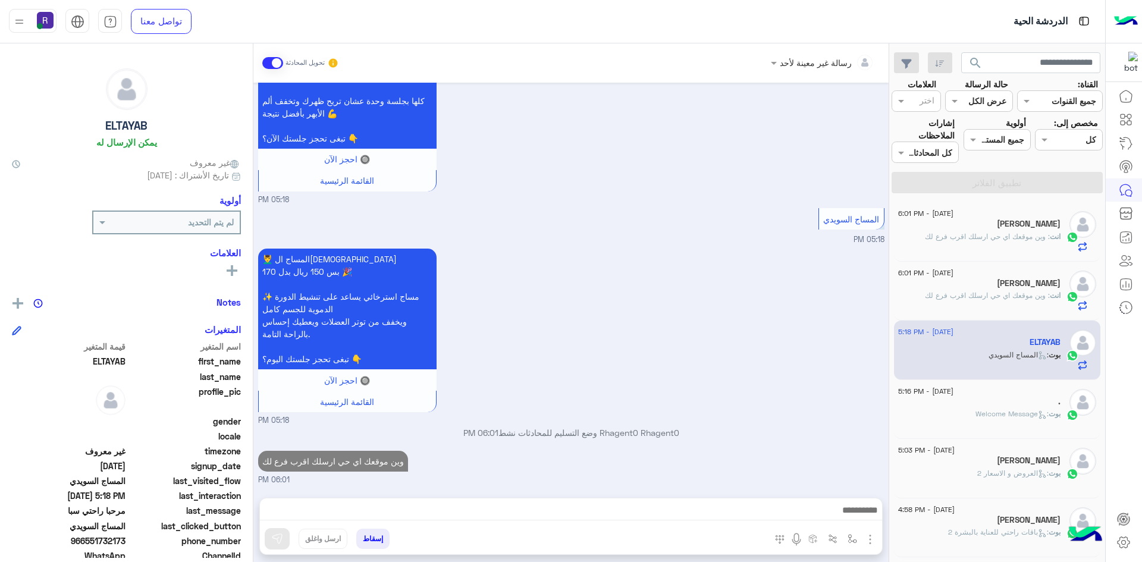
click at [968, 397] on div "." at bounding box center [979, 403] width 162 height 12
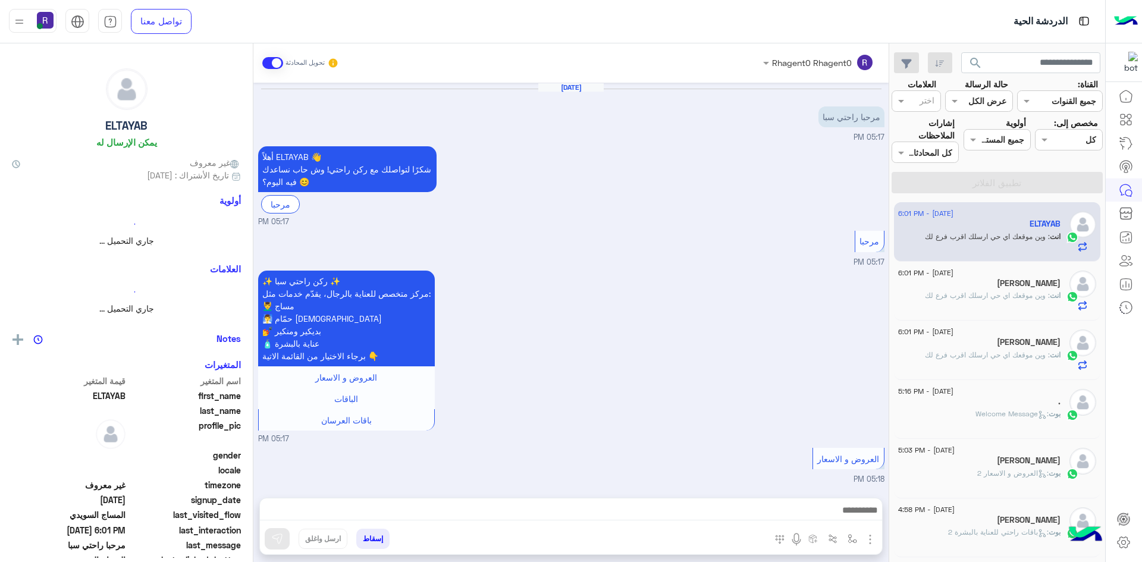
scroll to position [944, 0]
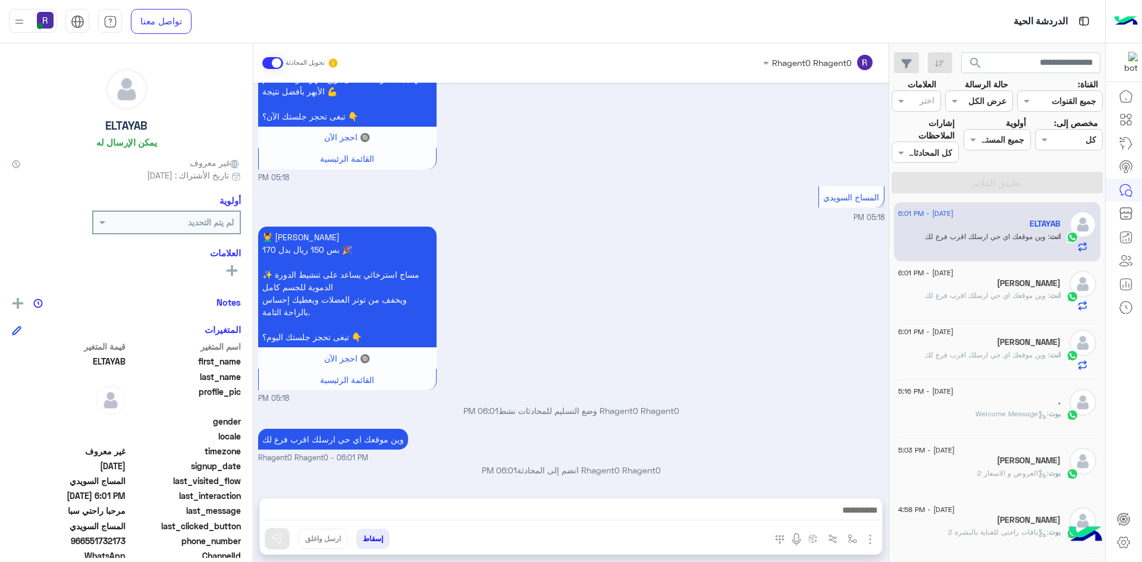
click at [1002, 409] on span ": Welcome Message" at bounding box center [1012, 413] width 73 height 9
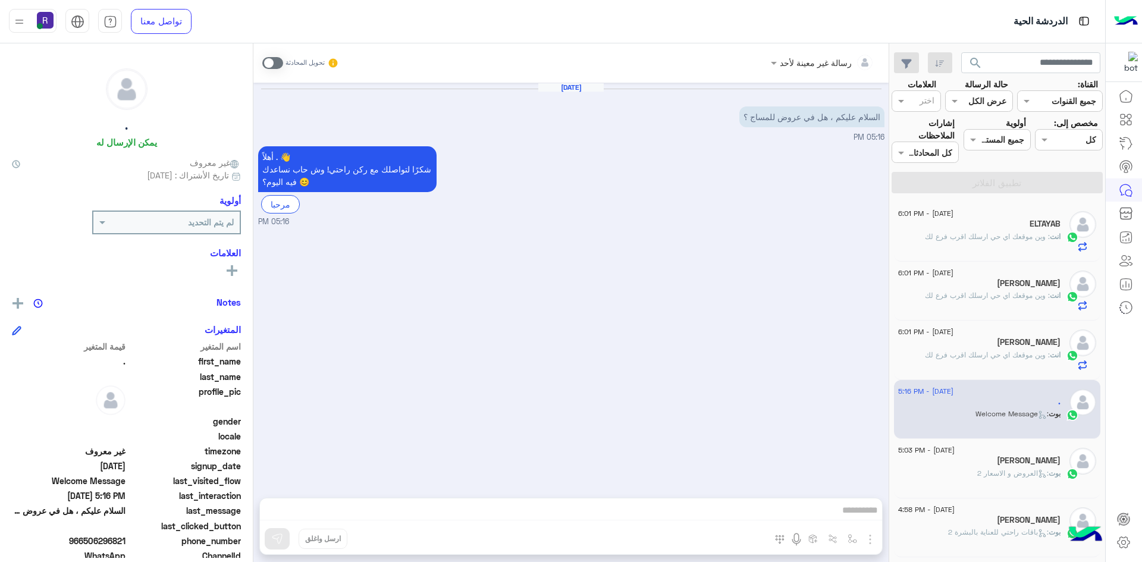
click at [999, 243] on div "انت : وين موقعك اي حي ارسلك اقرب فرع لك" at bounding box center [979, 241] width 162 height 21
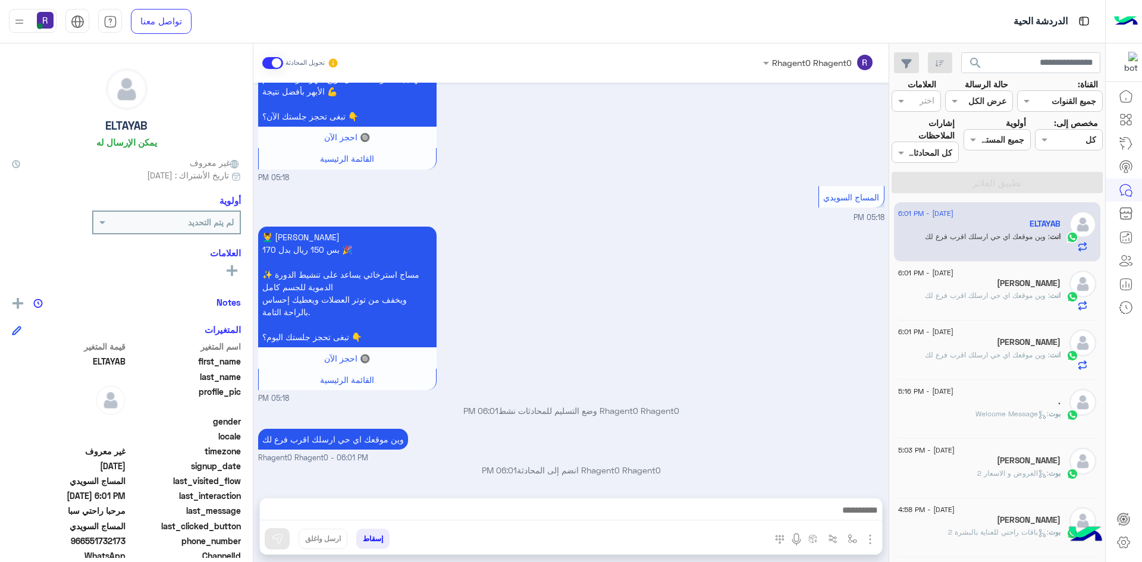
click at [986, 412] on span ": Welcome Message" at bounding box center [1012, 413] width 73 height 9
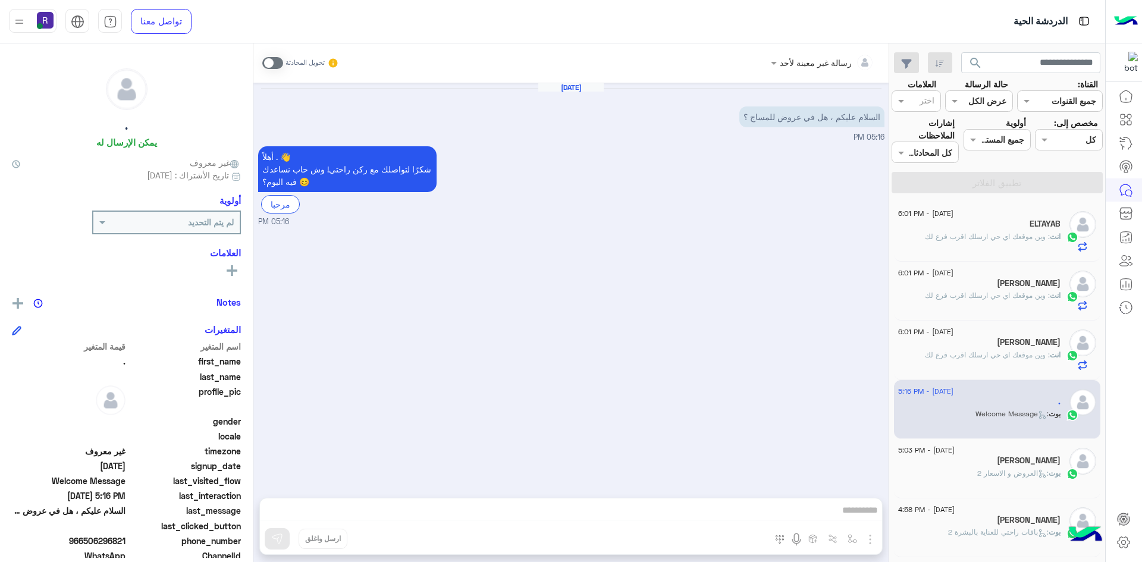
click at [984, 360] on p "انت : وين موقعك اي حي ارسلك اقرب فرع لك" at bounding box center [993, 355] width 136 height 11
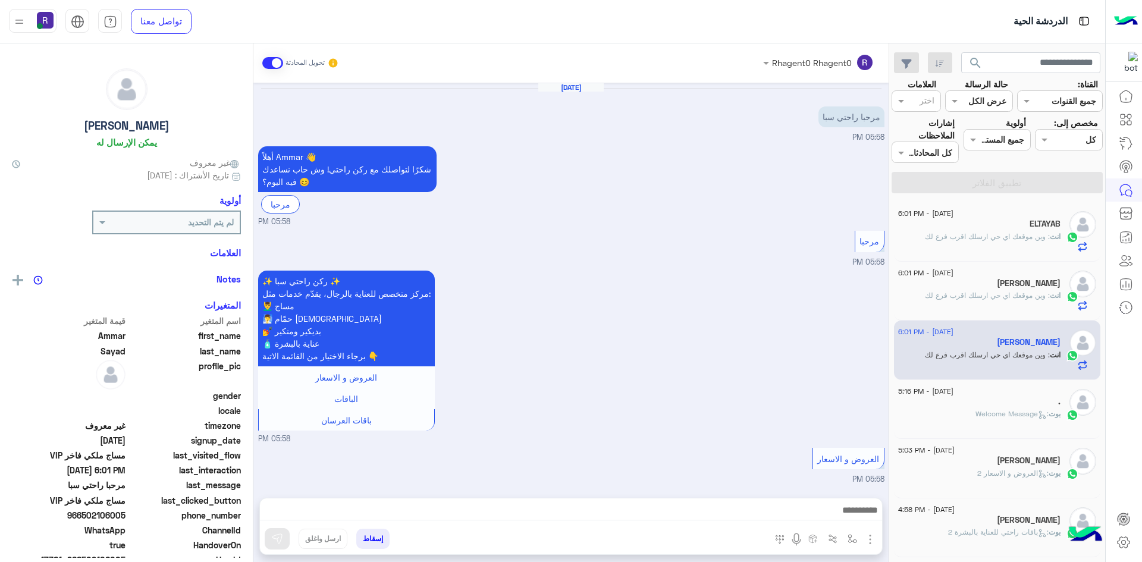
scroll to position [452, 0]
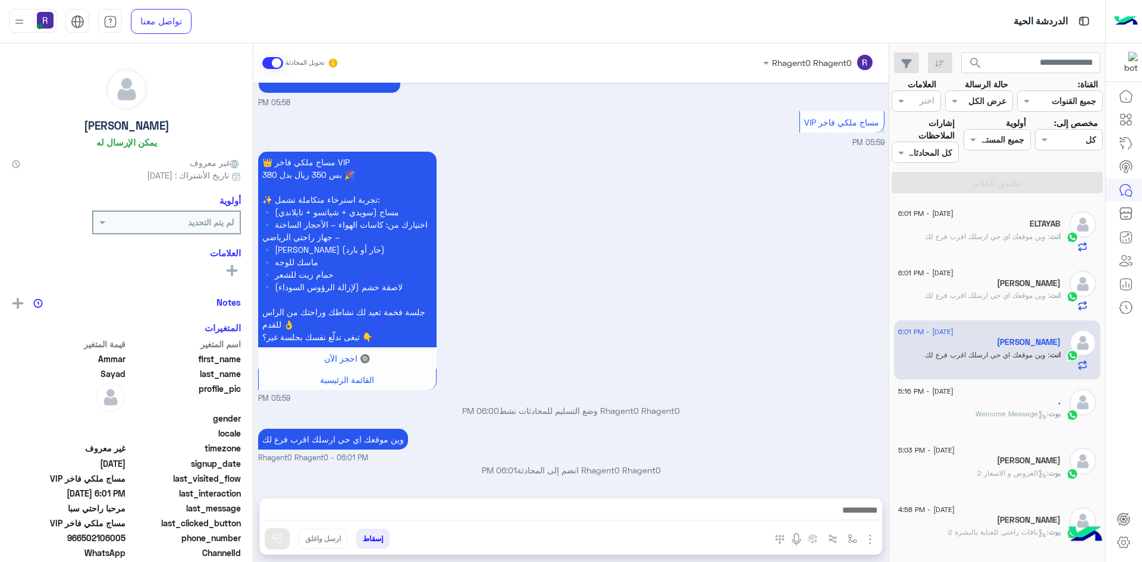
click at [984, 246] on div "انت : وين موقعك اي حي ارسلك اقرب فرع لك" at bounding box center [979, 241] width 162 height 21
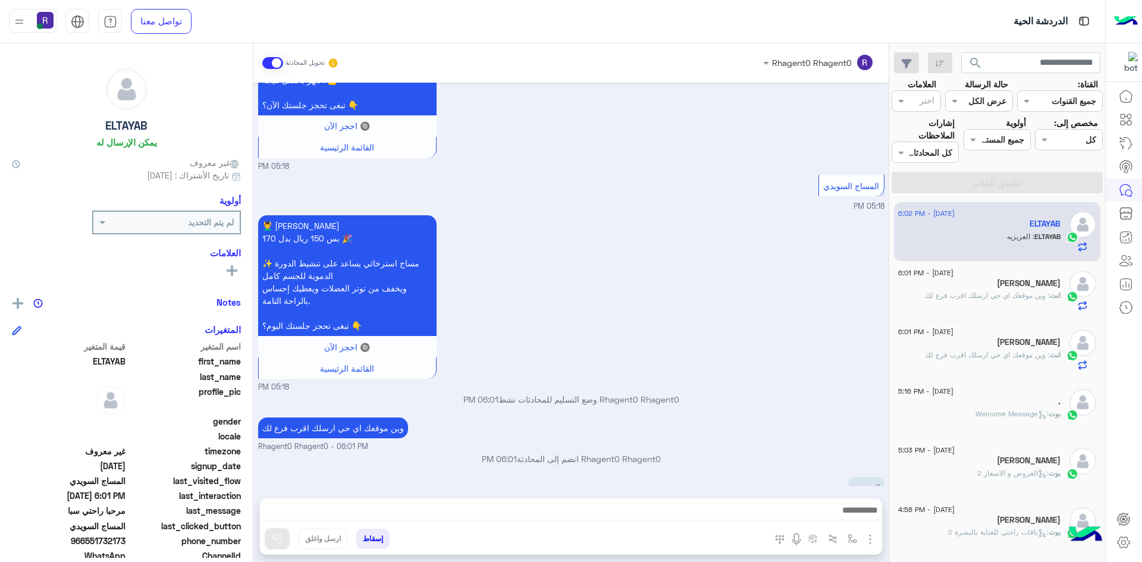
scroll to position [983, 0]
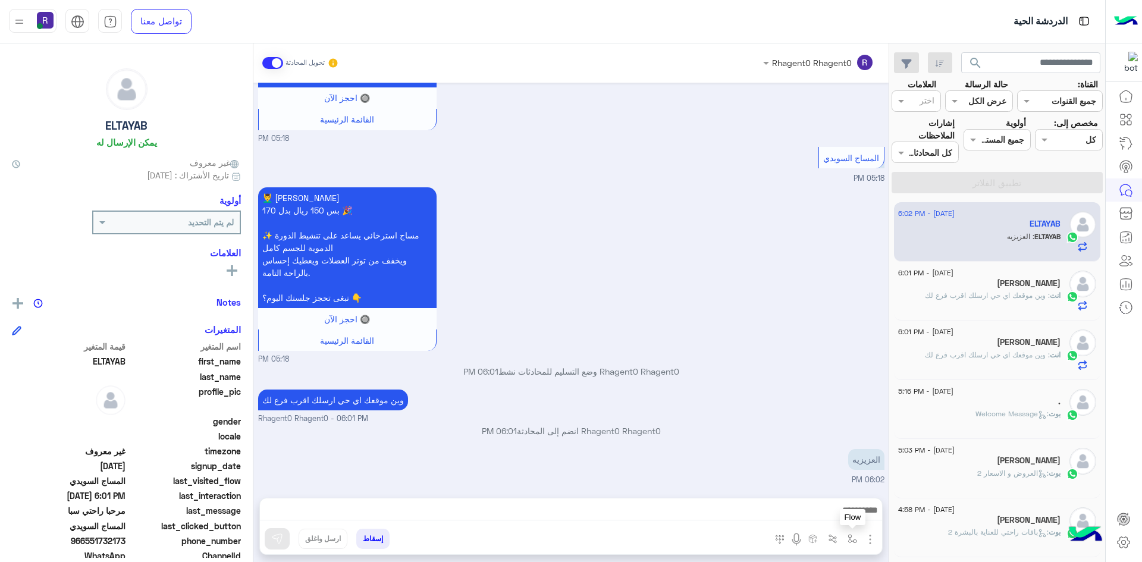
click at [849, 541] on img "button" at bounding box center [853, 539] width 10 height 10
click at [840, 516] on input "text" at bounding box center [816, 513] width 80 height 14
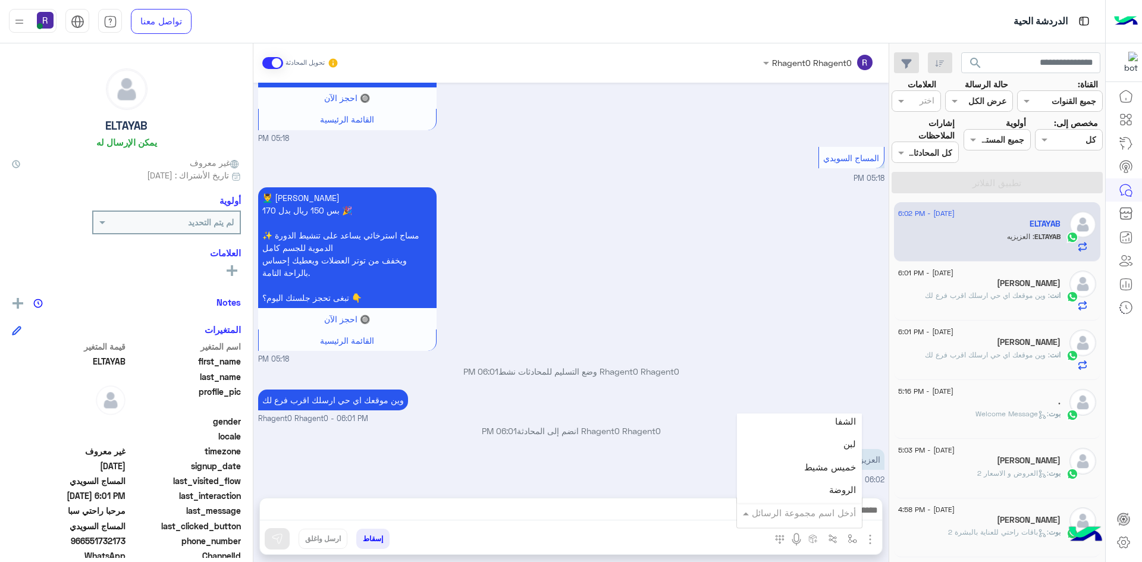
scroll to position [833, 0]
click at [830, 441] on div "لبن" at bounding box center [799, 439] width 125 height 23
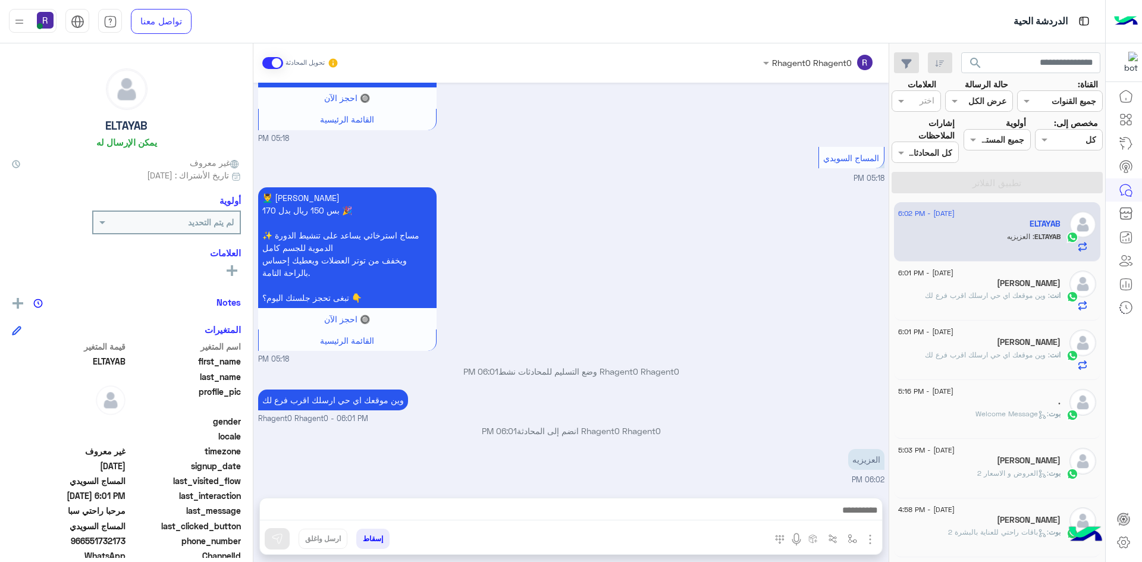
type textarea "***"
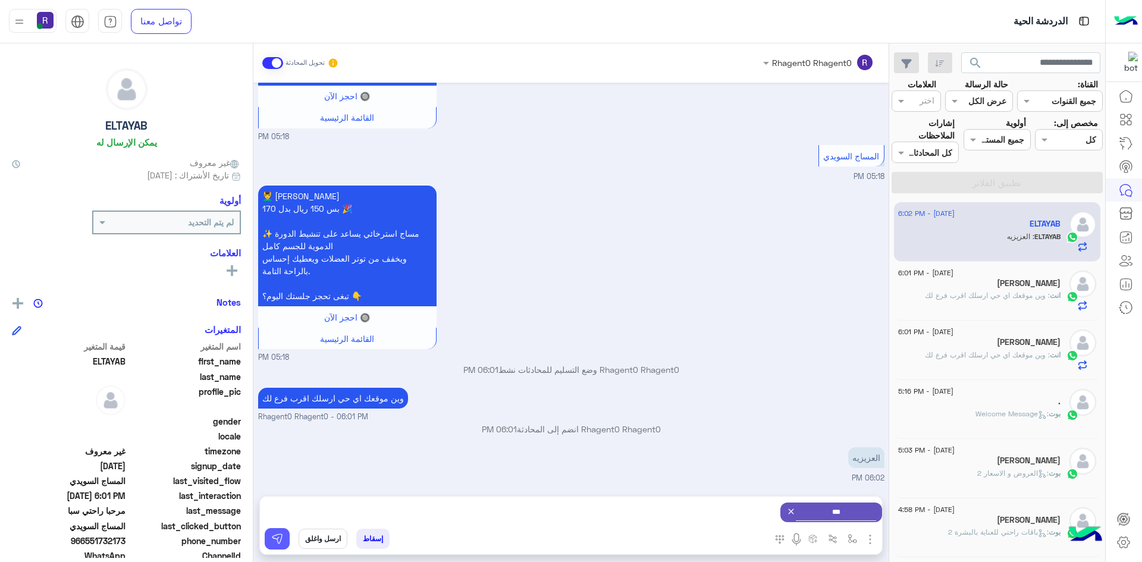
click at [281, 540] on img at bounding box center [277, 539] width 12 height 12
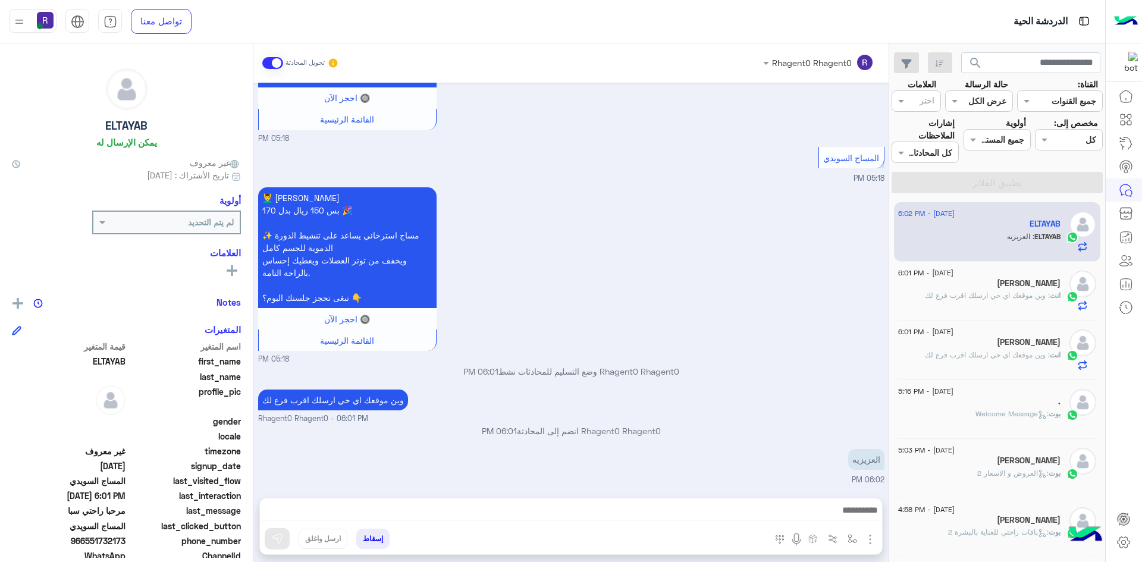
scroll to position [983, 0]
click at [1018, 290] on div "[PERSON_NAME]" at bounding box center [979, 284] width 162 height 12
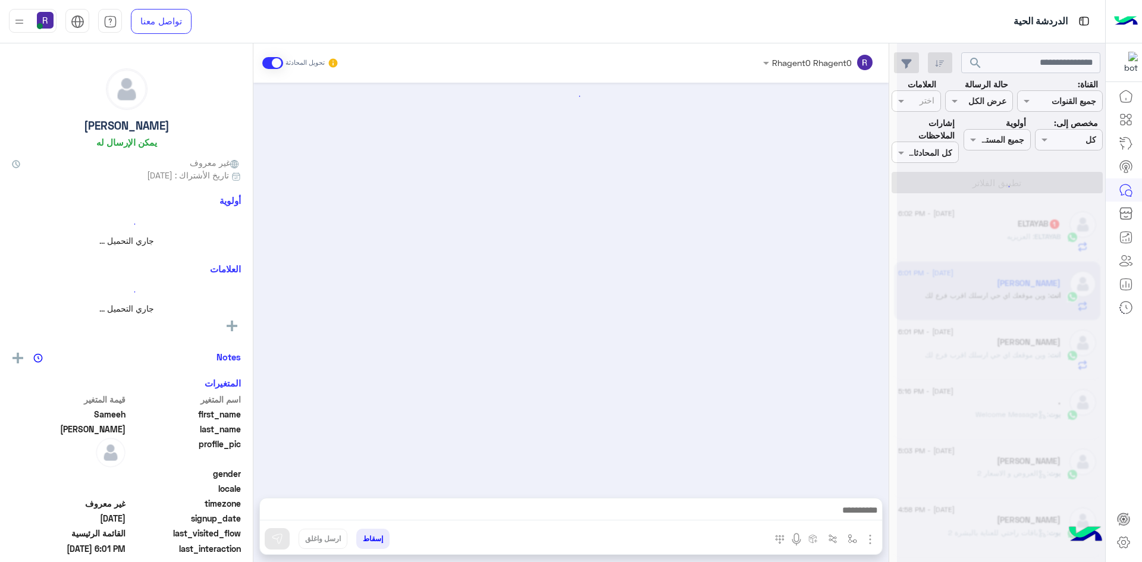
scroll to position [40, 0]
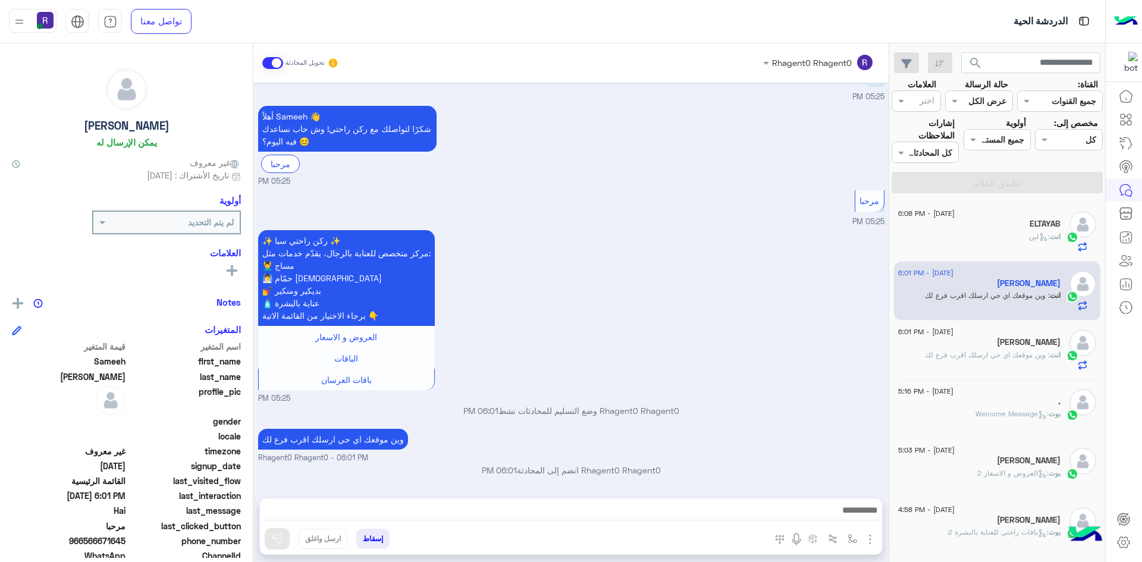
click at [990, 240] on div "انت : لبن" at bounding box center [979, 241] width 162 height 21
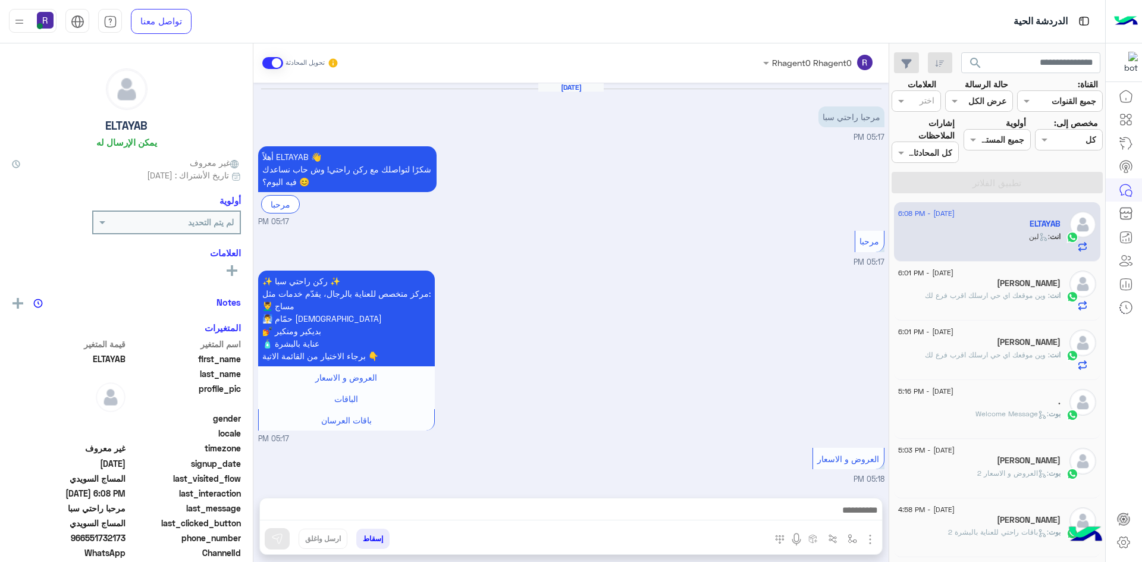
scroll to position [1089, 0]
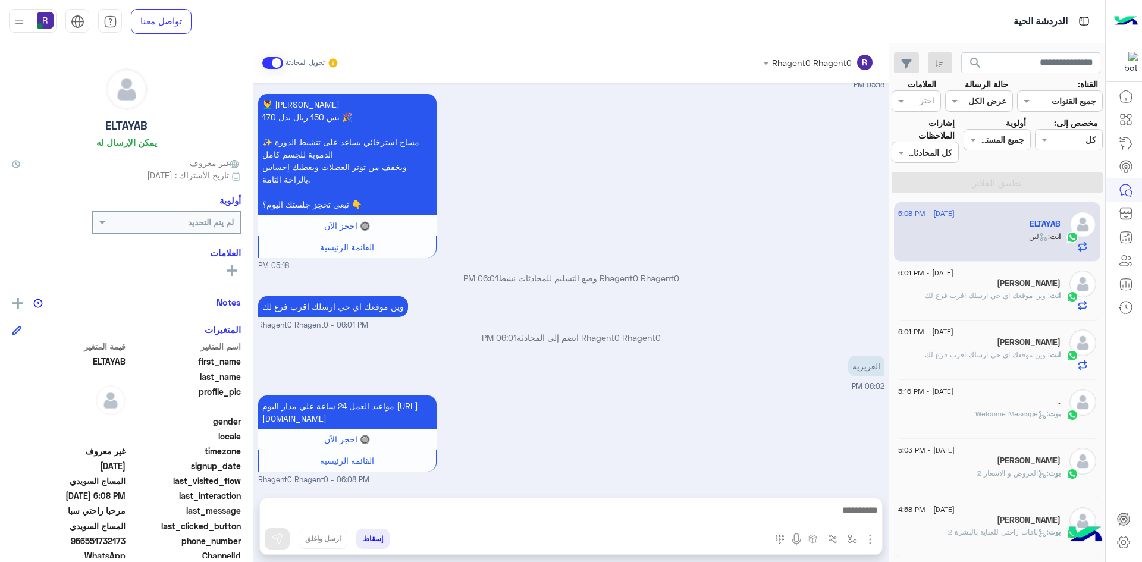
click at [1019, 300] on span ": وين موقعك اي حي ارسلك اقرب فرع لك" at bounding box center [987, 295] width 125 height 9
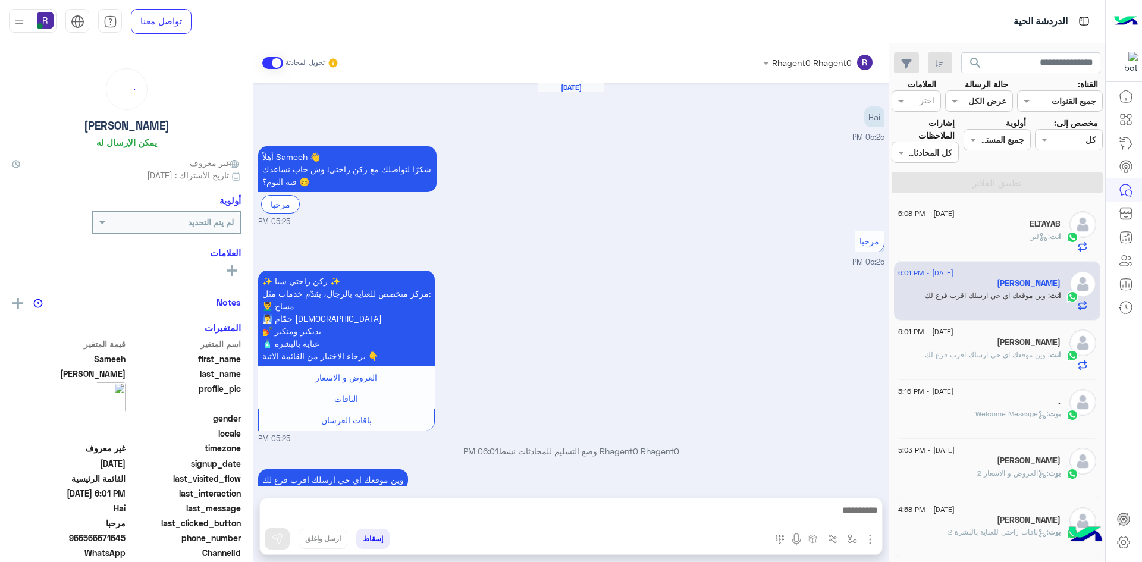
scroll to position [40, 0]
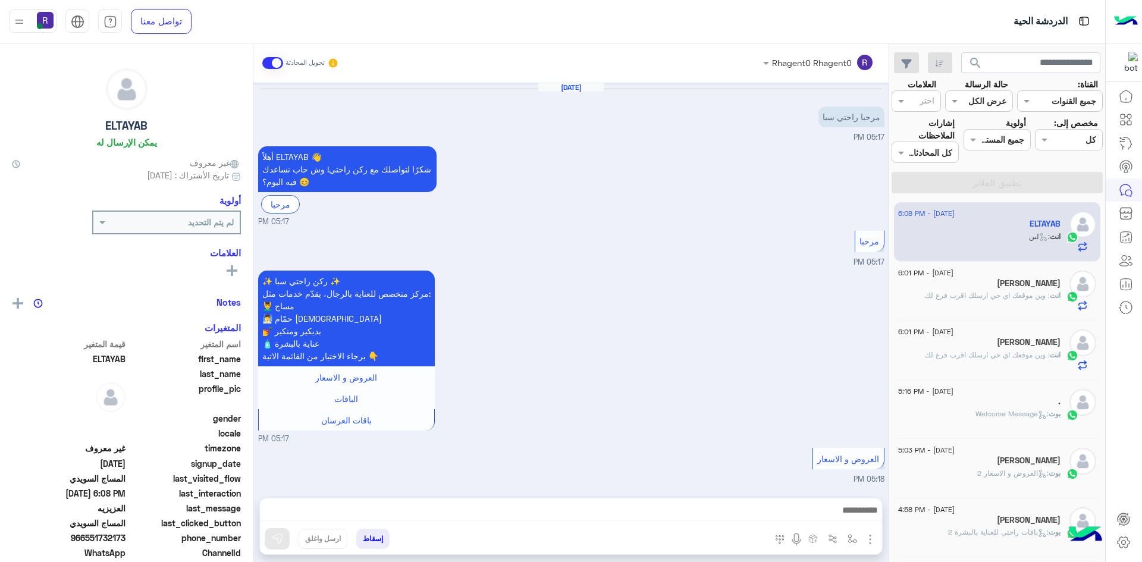
scroll to position [1089, 0]
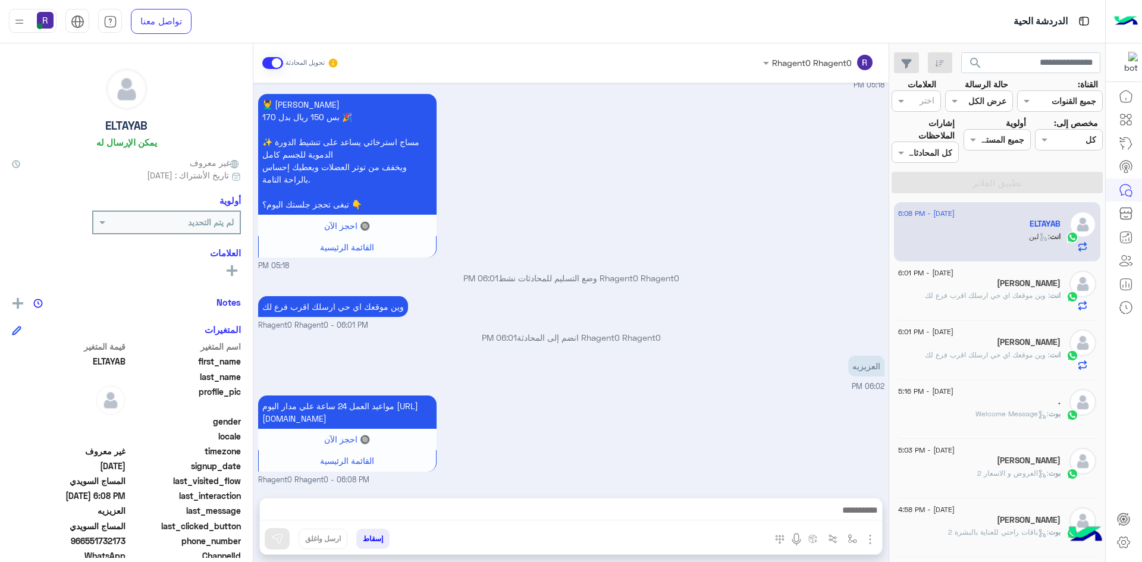
click at [952, 297] on span ": وين موقعك اي حي ارسلك اقرب فرع لك" at bounding box center [987, 295] width 125 height 9
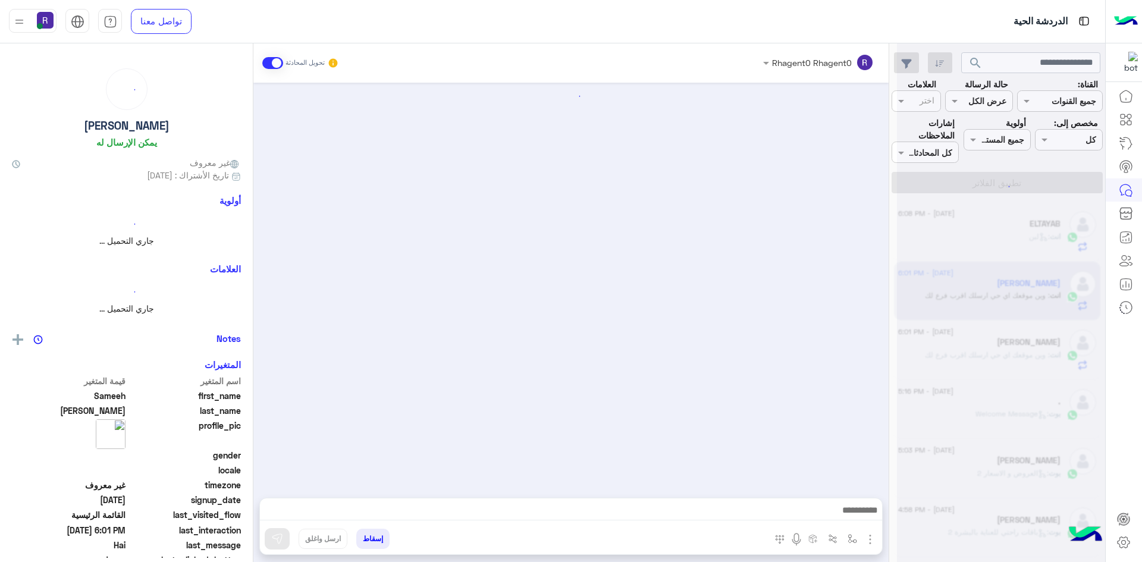
scroll to position [40, 0]
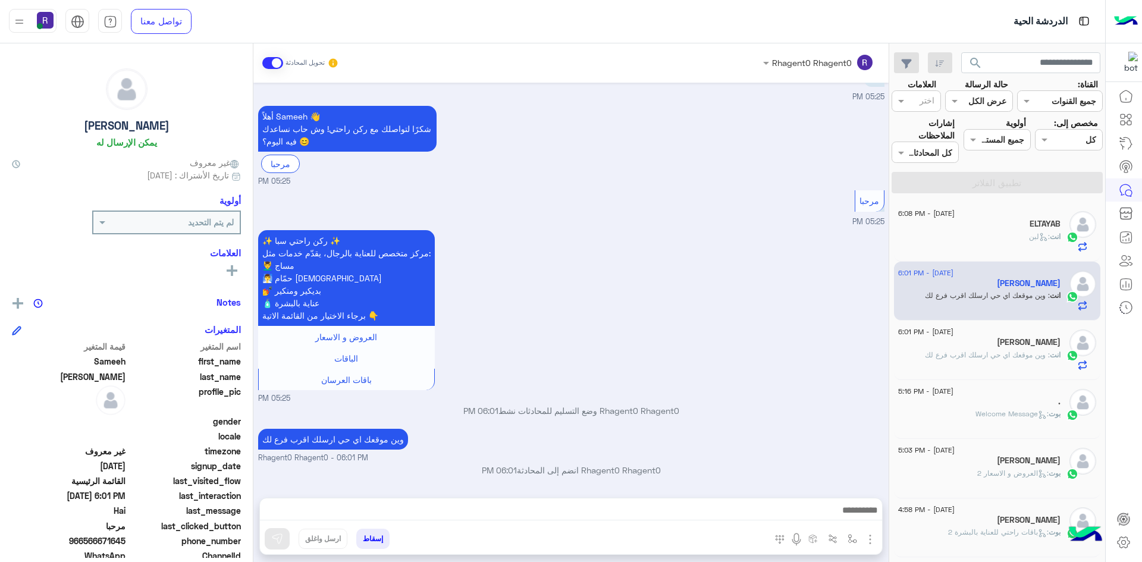
click at [1029, 242] on p "انت : لبن" at bounding box center [1045, 236] width 32 height 11
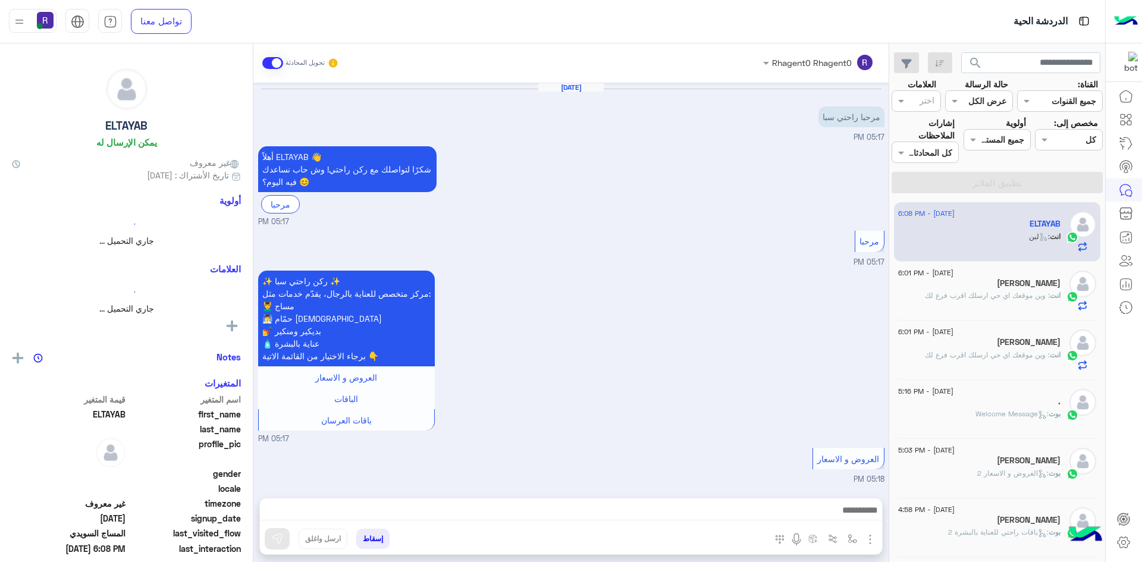
scroll to position [1089, 0]
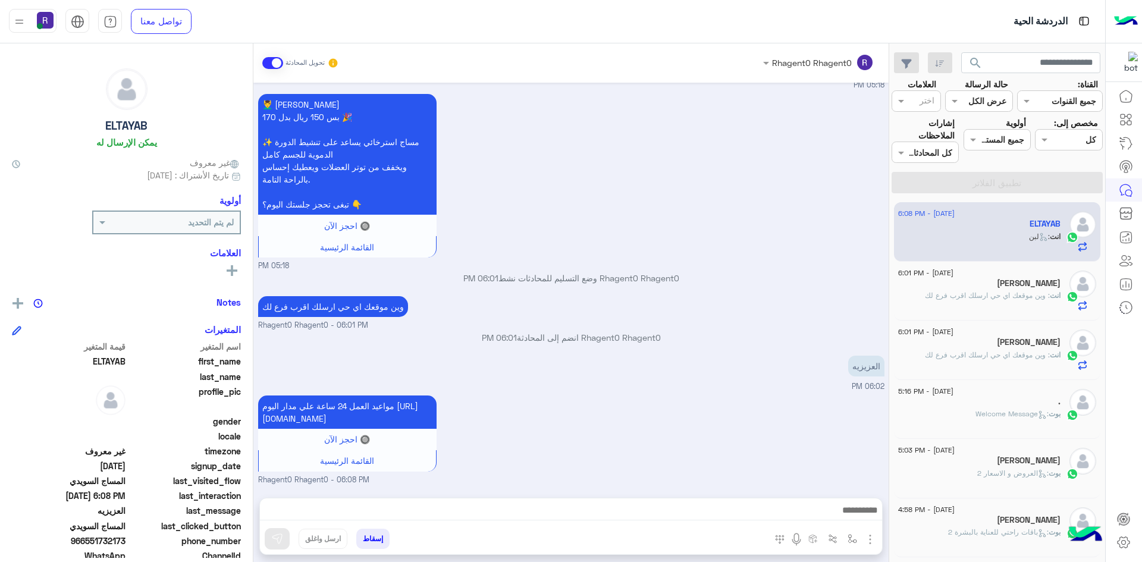
click at [1030, 288] on h5 "[PERSON_NAME]" at bounding box center [1029, 283] width 64 height 10
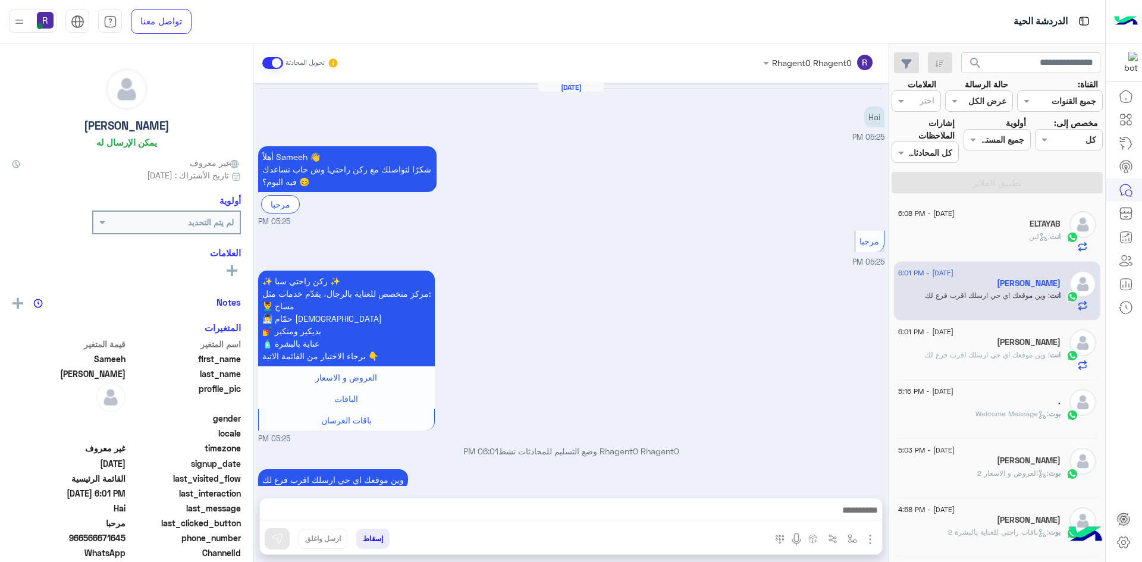
scroll to position [40, 0]
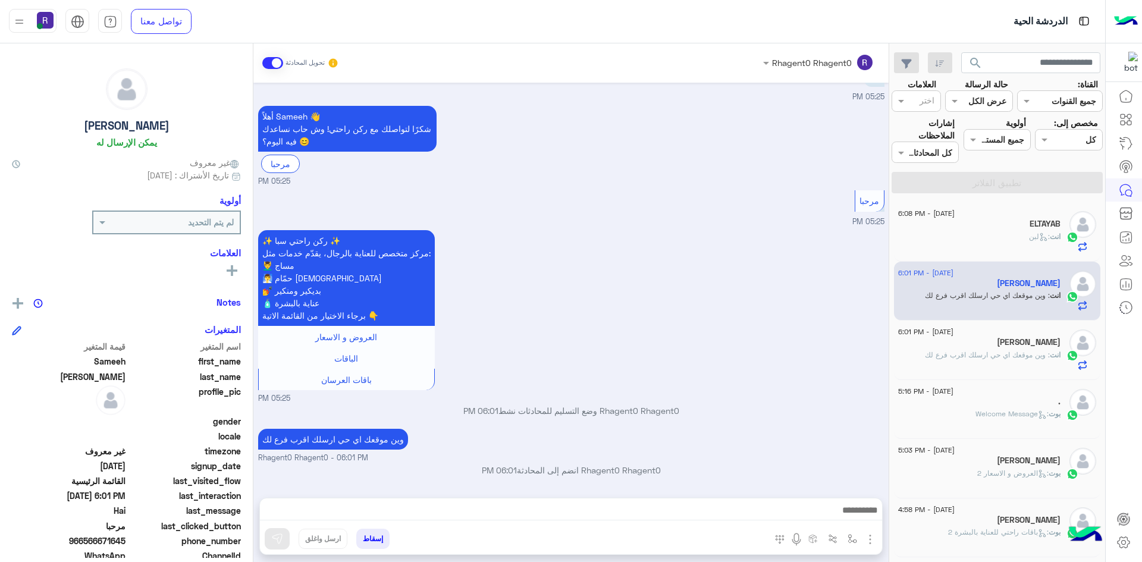
click at [1029, 241] on p "انت : لبن" at bounding box center [1045, 236] width 32 height 11
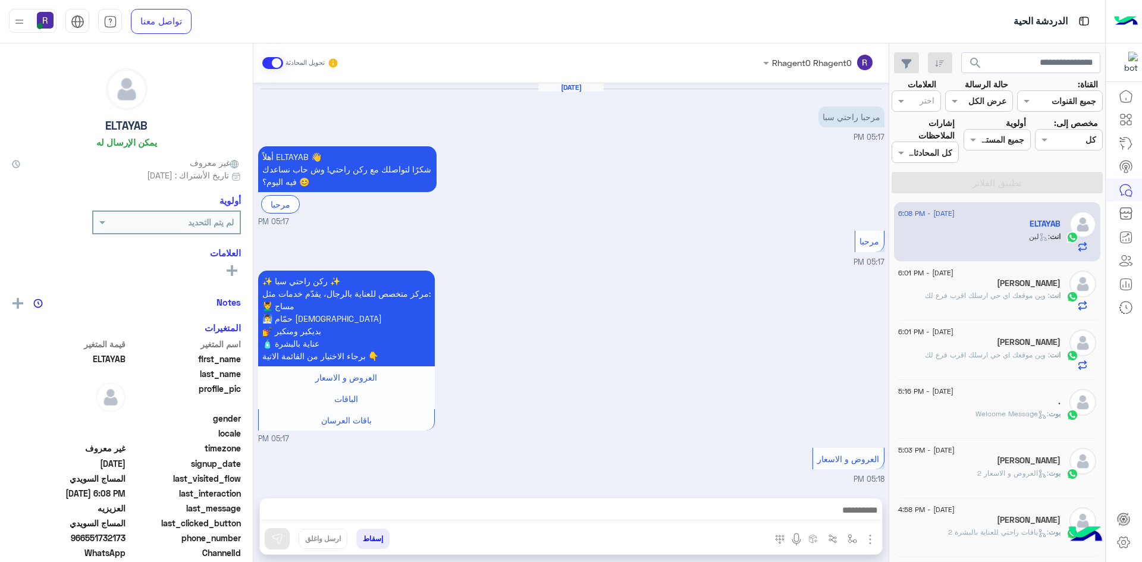
scroll to position [1089, 0]
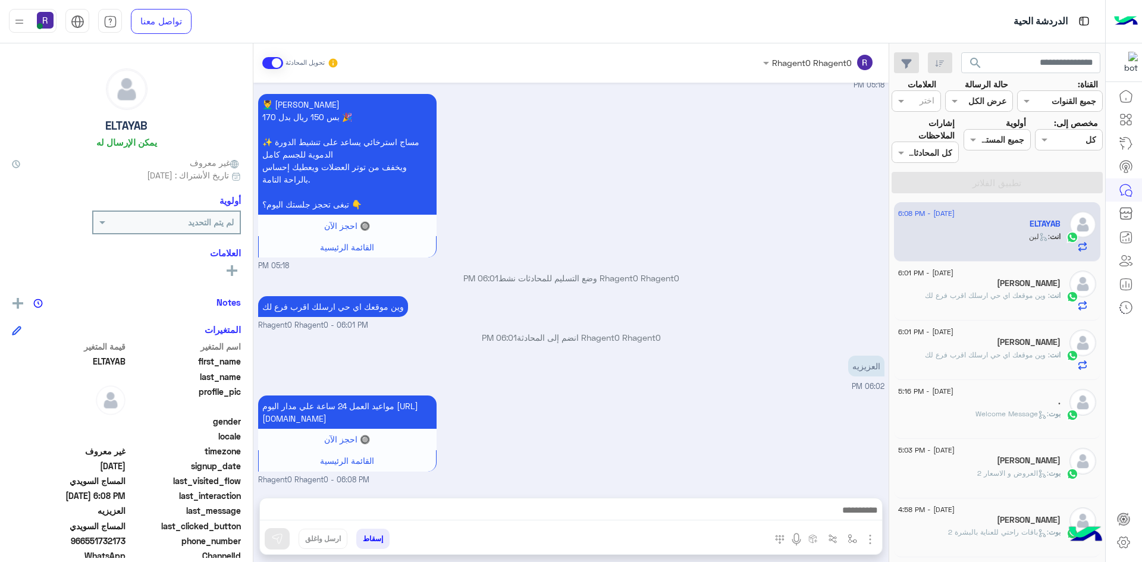
click at [1030, 285] on h5 "[PERSON_NAME]" at bounding box center [1029, 283] width 64 height 10
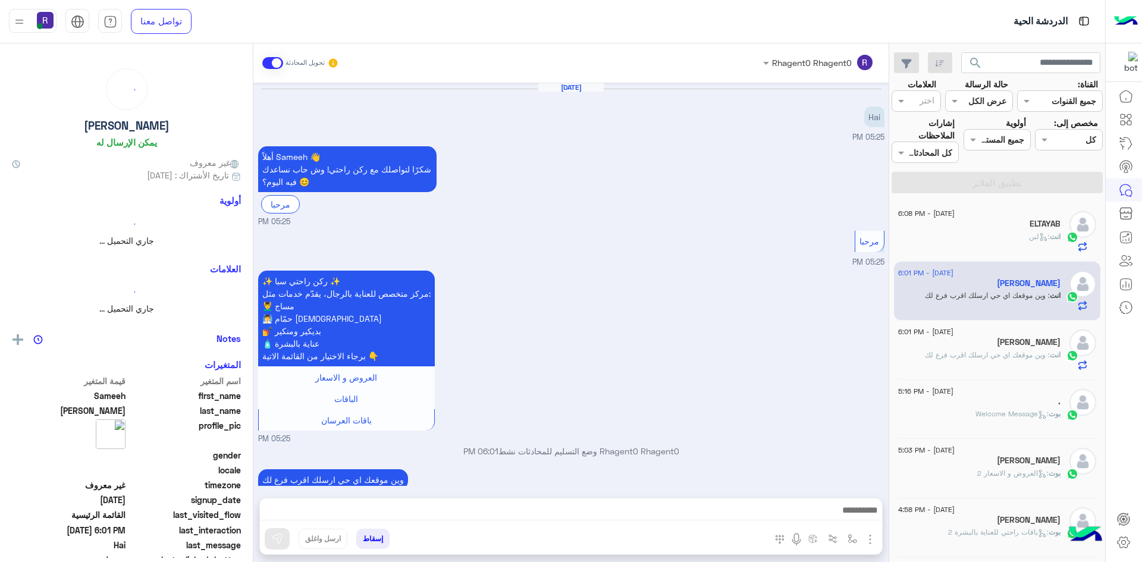
scroll to position [40, 0]
